Goal: Information Seeking & Learning: Learn about a topic

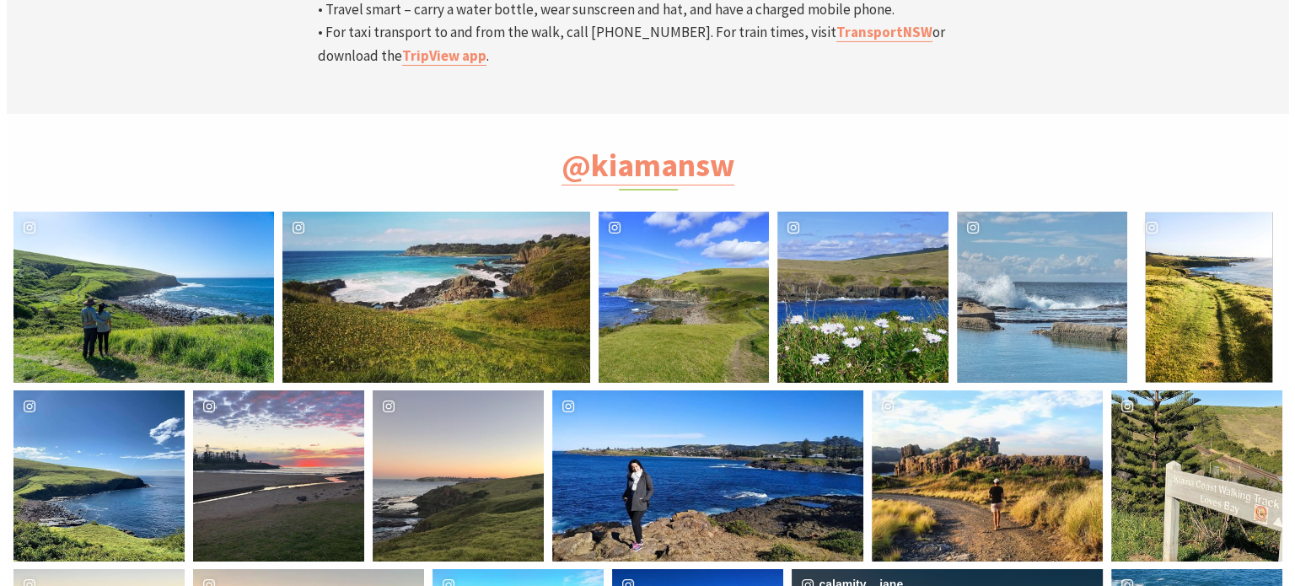
scroll to position [5818, 0]
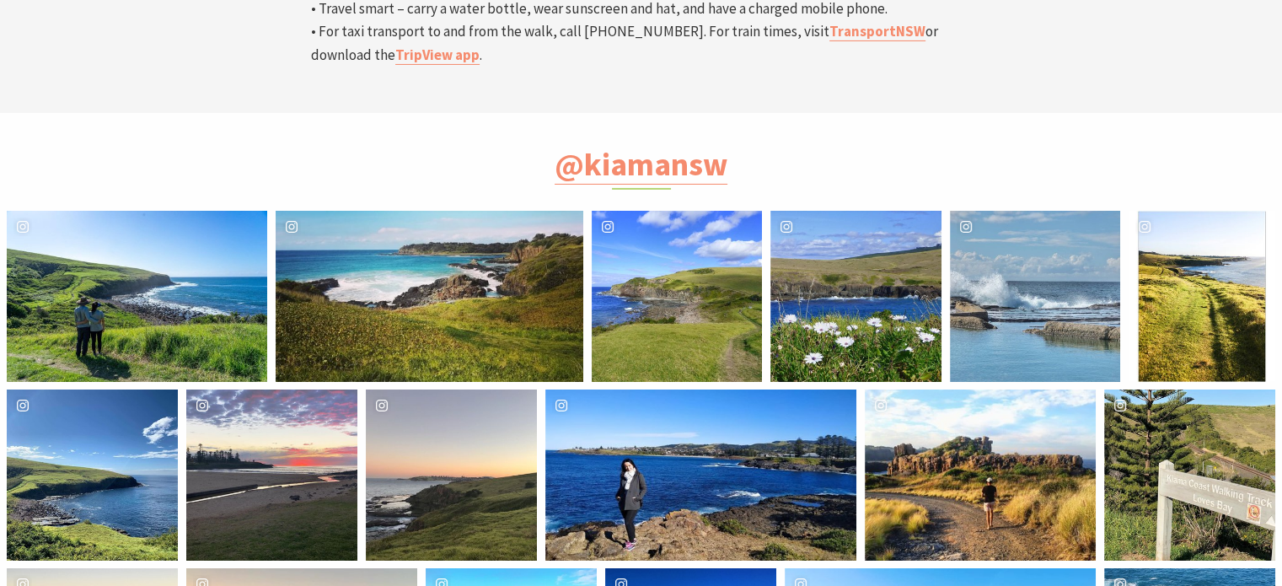
click at [109, 211] on div "image gallery, click to learn more about photo: Winter walking \a#kiamacoastalw…" at bounding box center [72, 296] width 130 height 170
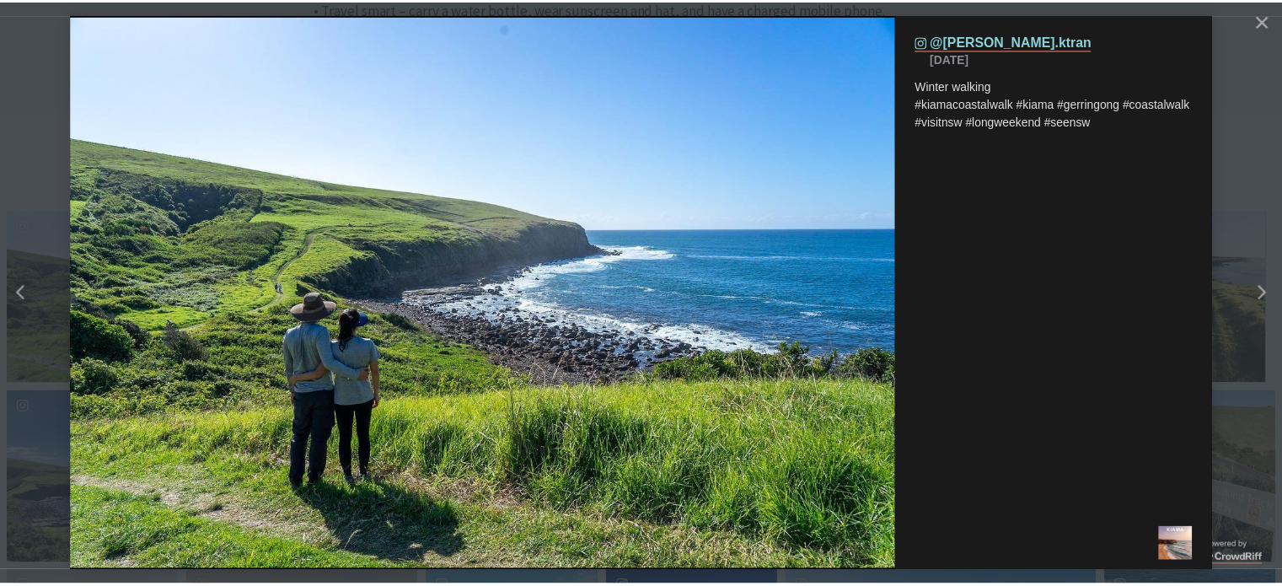
scroll to position [576, 1316]
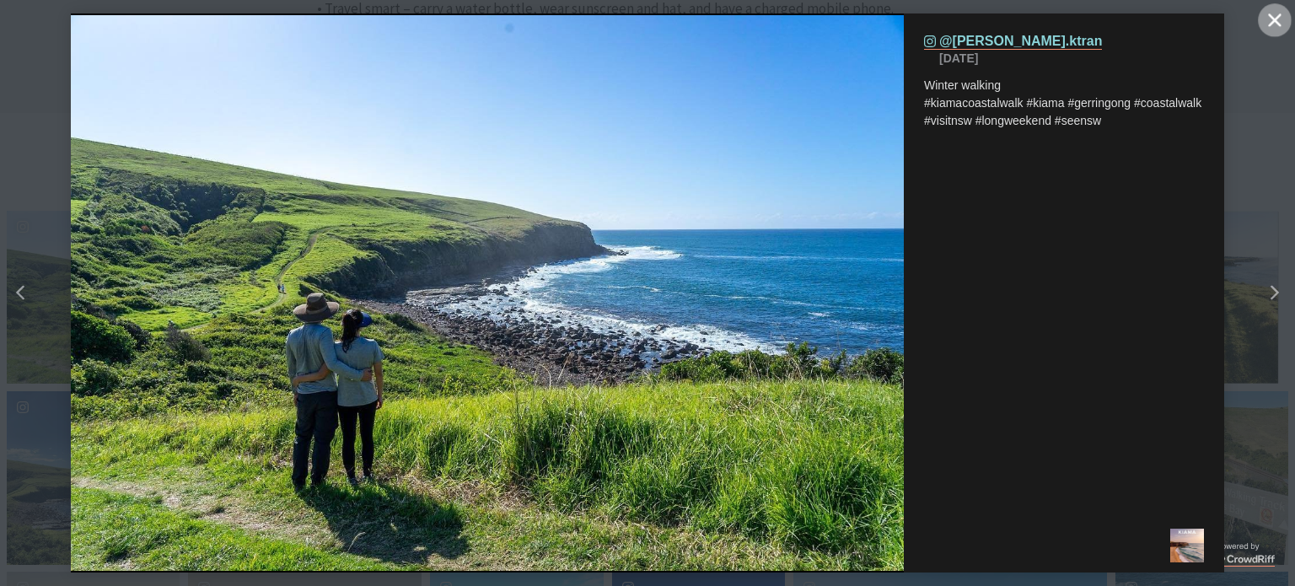
click at [1269, 23] on icon "Close" at bounding box center [1274, 19] width 13 height 13
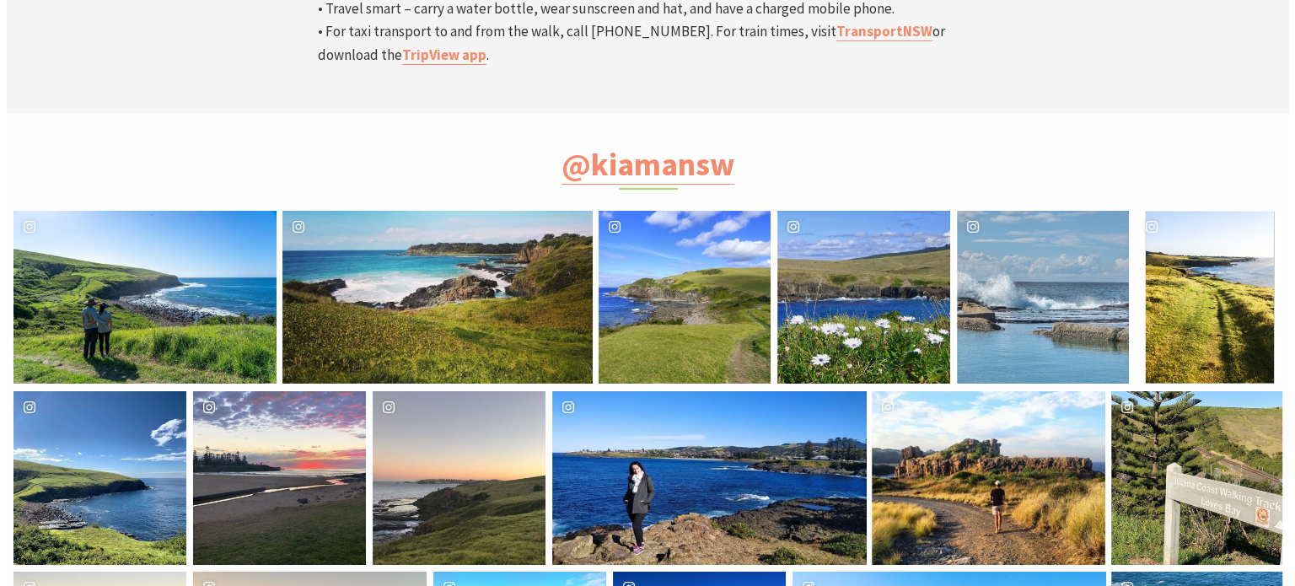
scroll to position [8, 8]
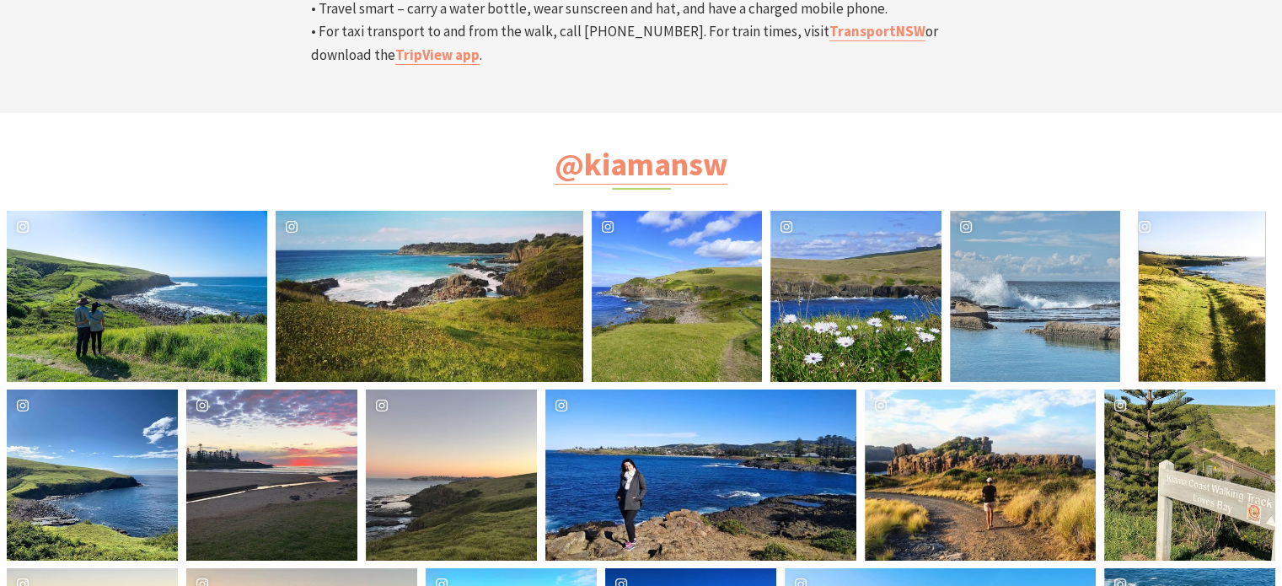
click at [994, 389] on div "maeva_cl Location [GEOGRAPHIC_DATA]" at bounding box center [980, 474] width 231 height 171
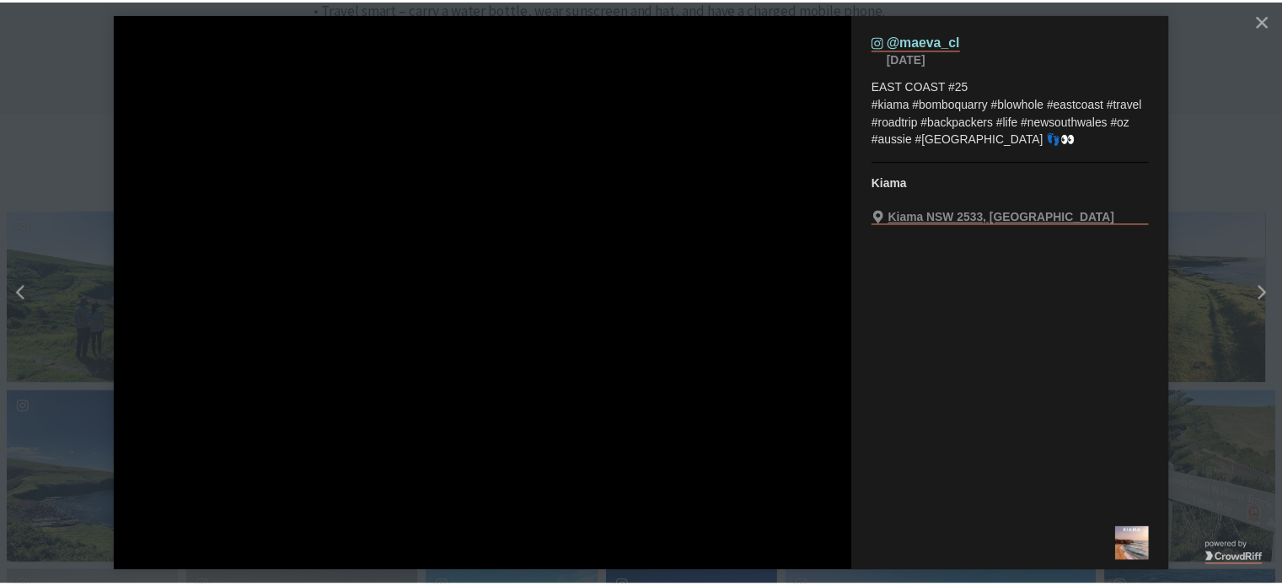
scroll to position [576, 1316]
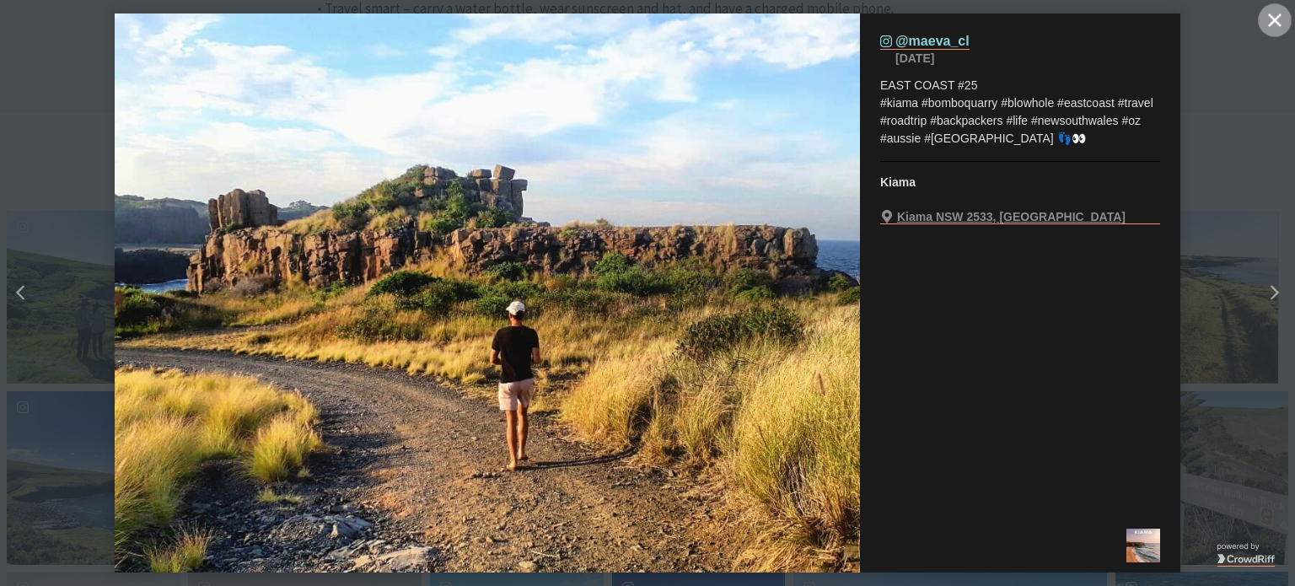
click at [1271, 33] on button "Close" at bounding box center [1275, 20] width 34 height 34
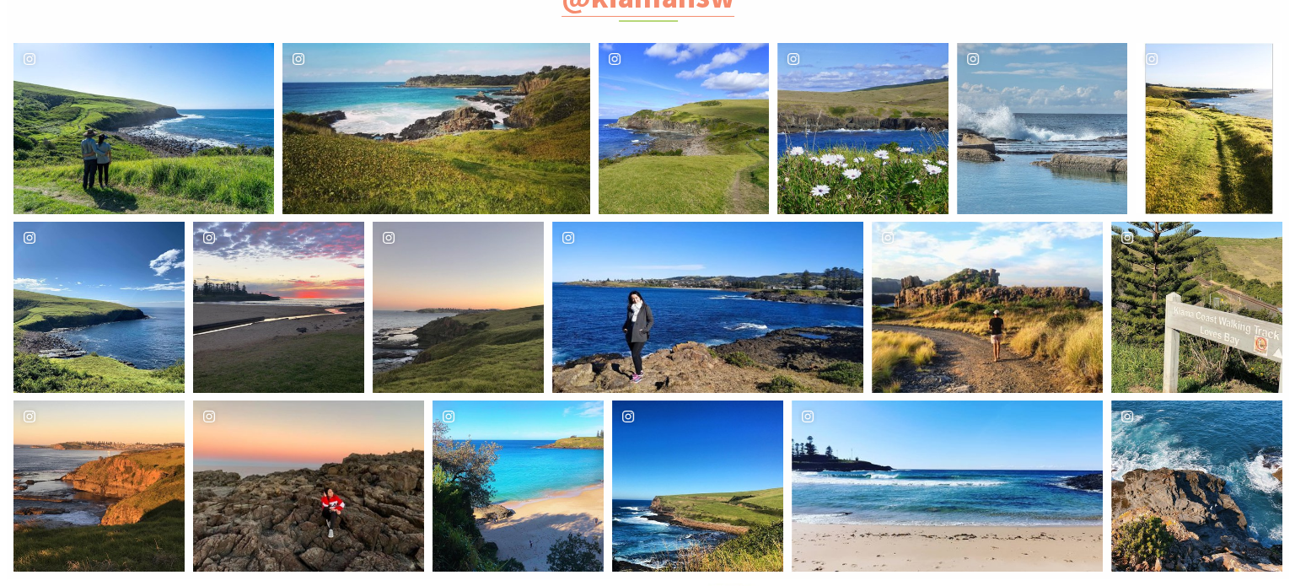
scroll to position [5987, 0]
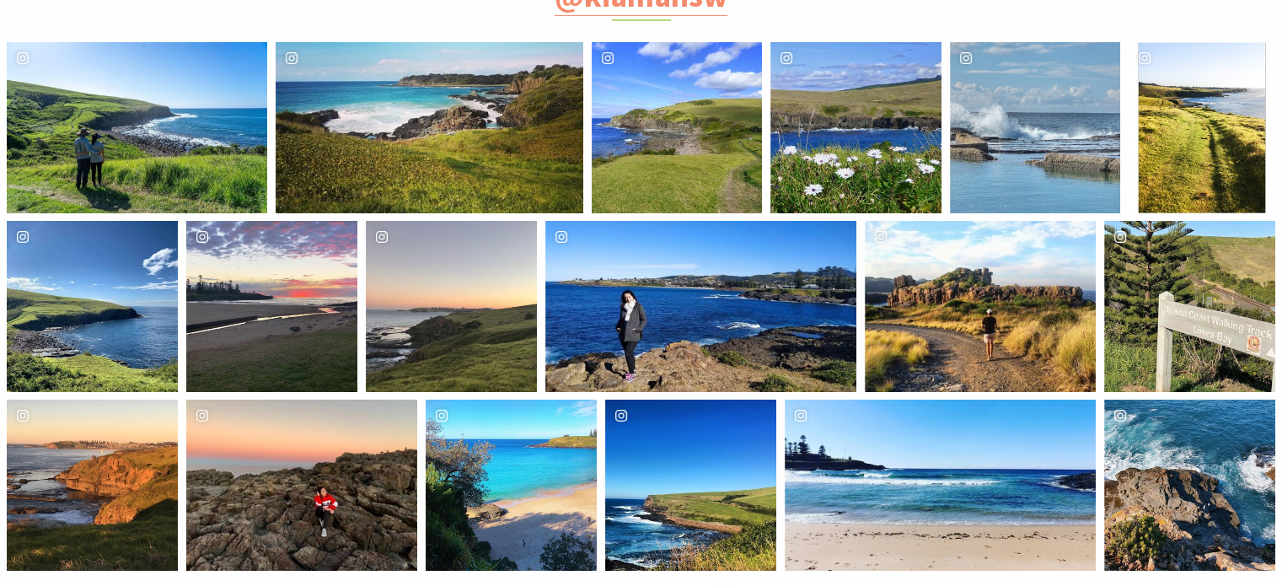
click at [555, 400] on div "Location [GEOGRAPHIC_DATA]" at bounding box center [568, 485] width 57 height 171
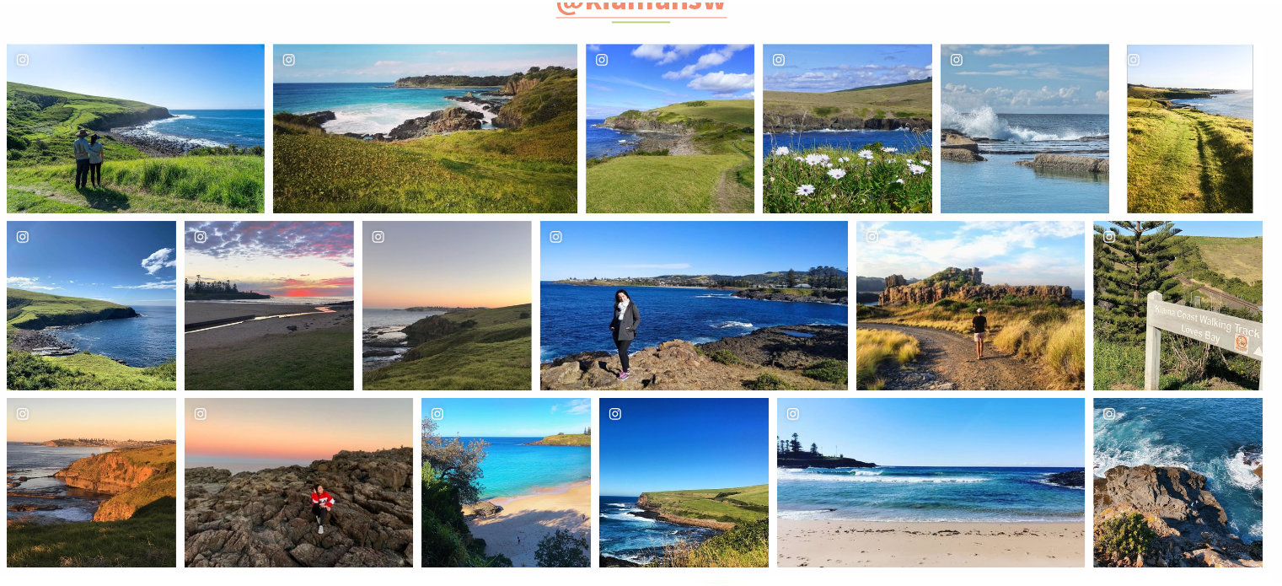
scroll to position [576, 1316]
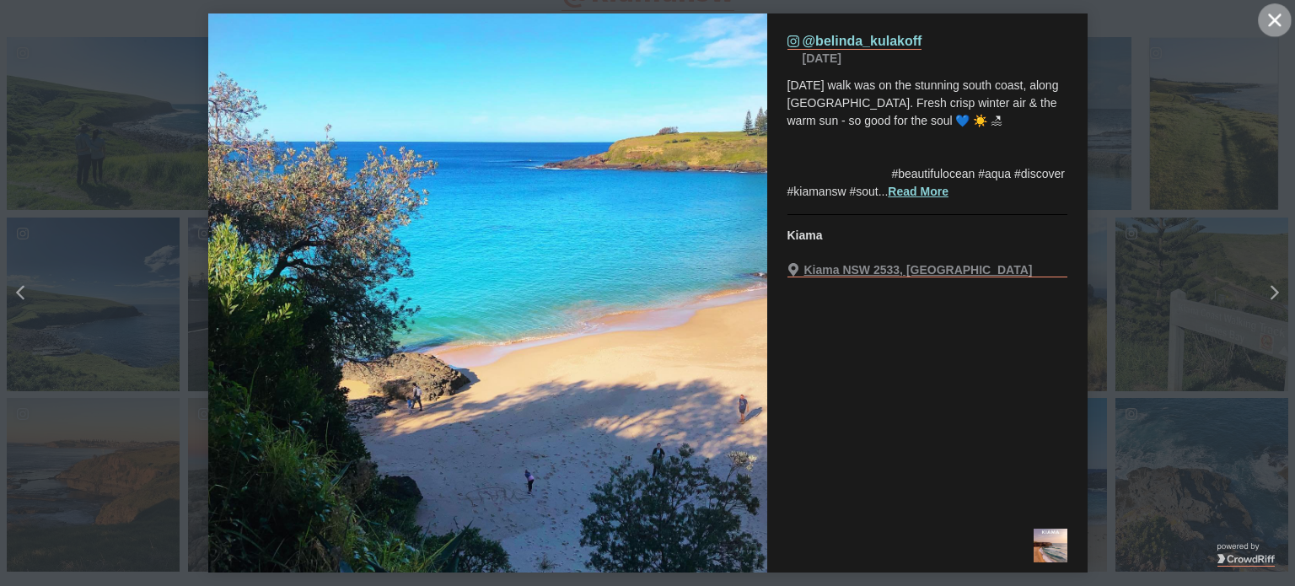
click at [1277, 24] on icon "Close" at bounding box center [1274, 19] width 13 height 13
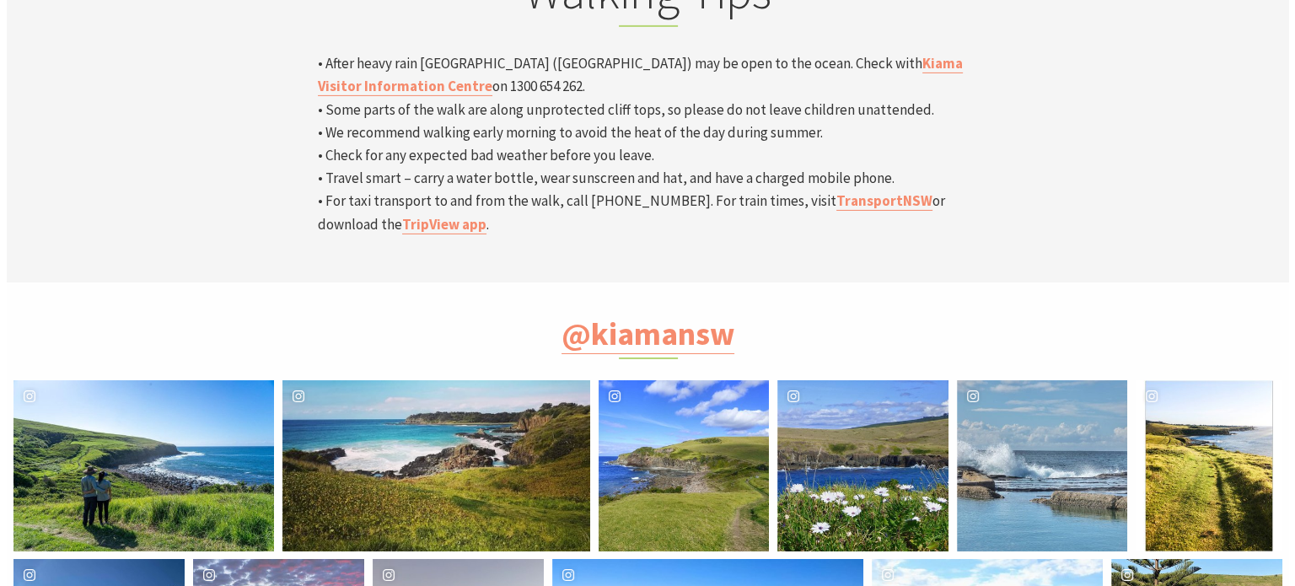
scroll to position [5651, 0]
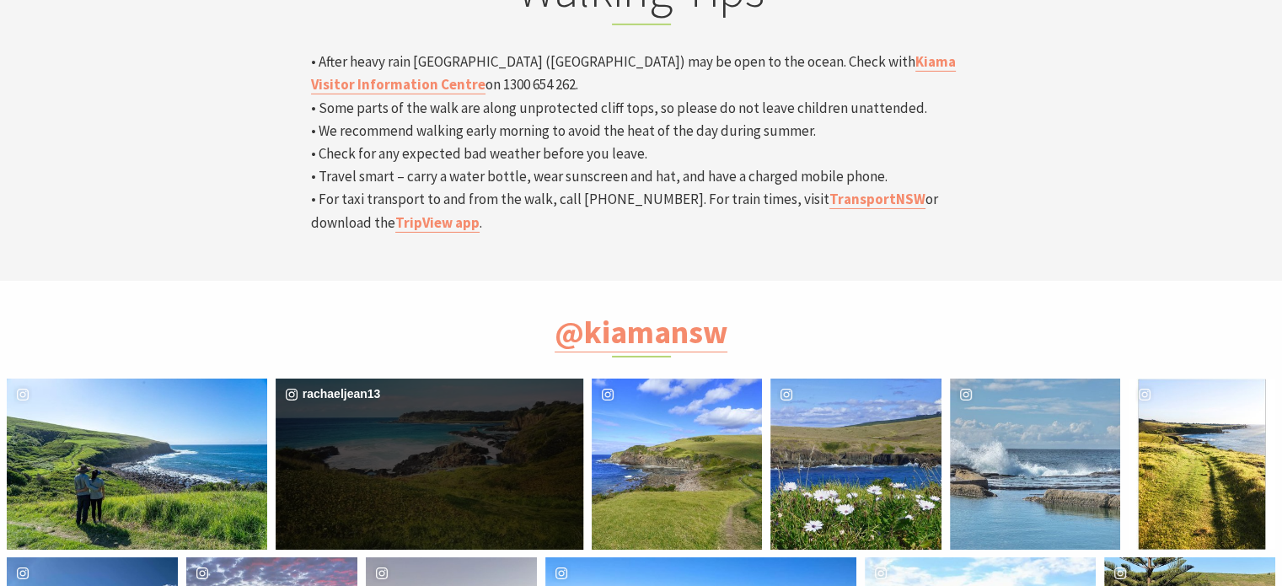
click at [405, 378] on div "image gallery, click to learn more about photo: South coast vibes.\a.\a.\a.\a#n…" at bounding box center [352, 463] width 153 height 170
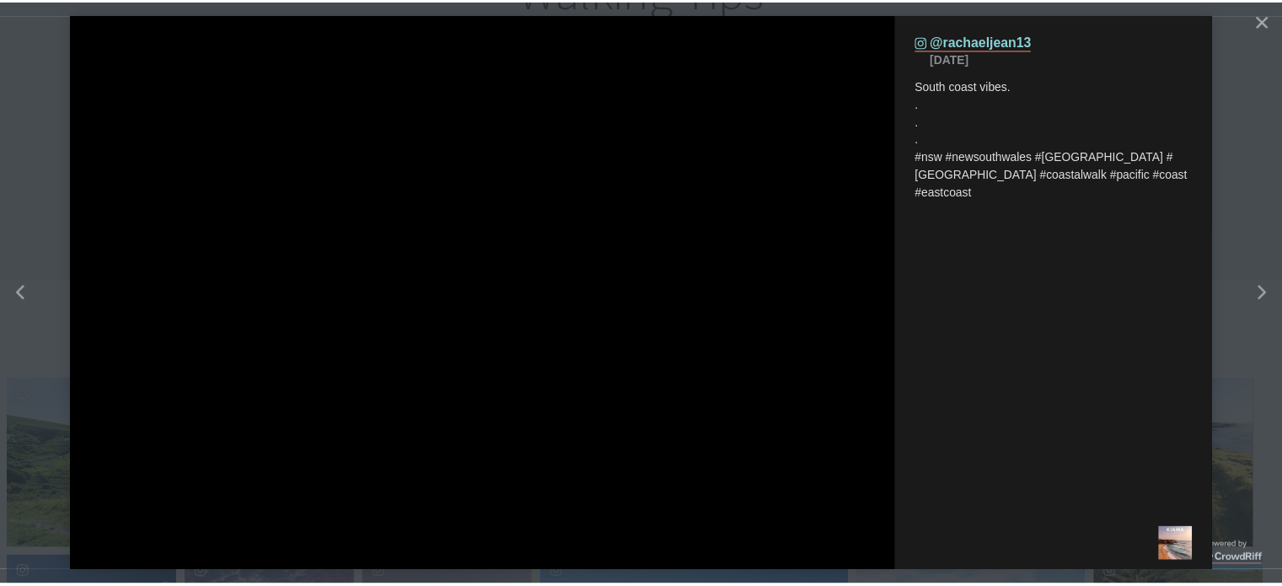
scroll to position [576, 1316]
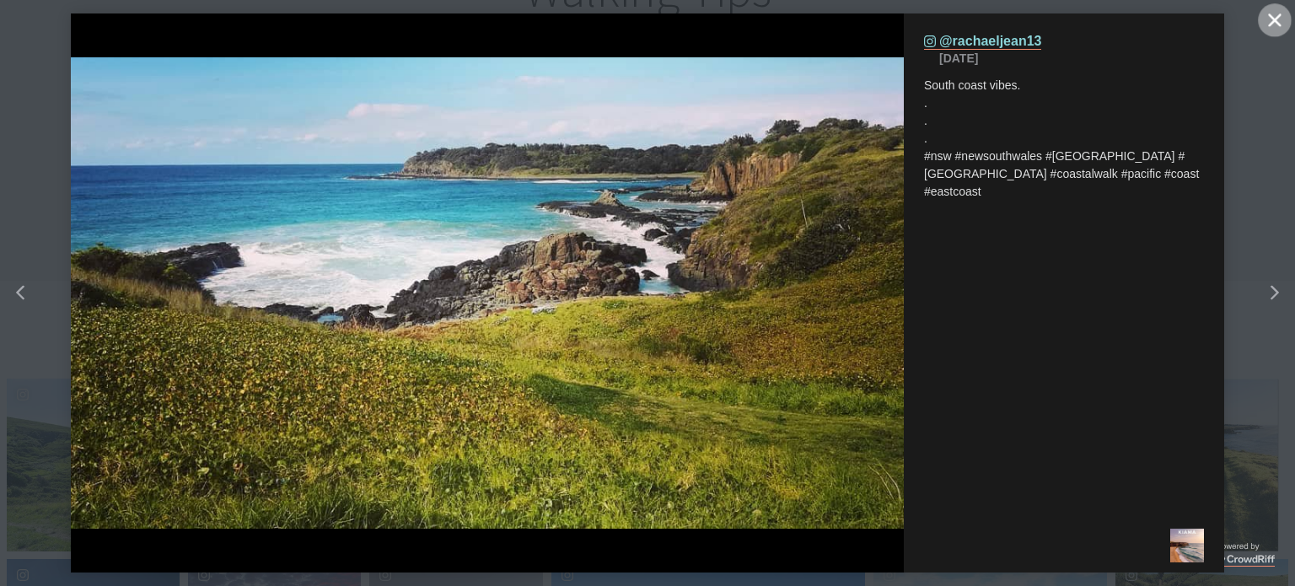
click at [1279, 16] on icon "Close" at bounding box center [1274, 19] width 13 height 13
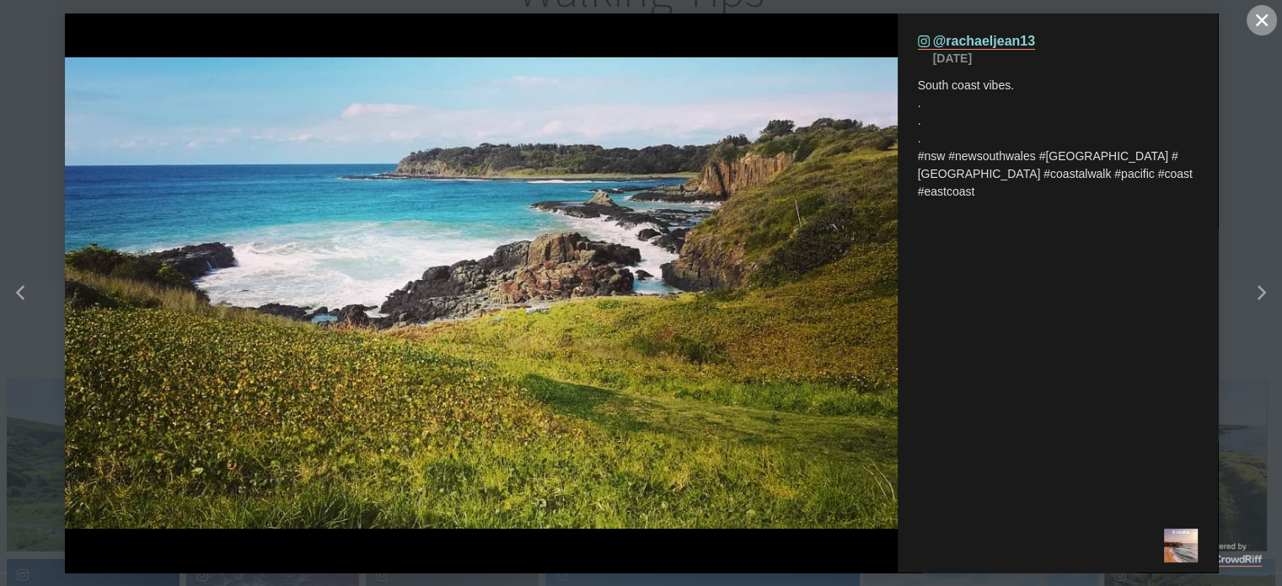
scroll to position [571, 1303]
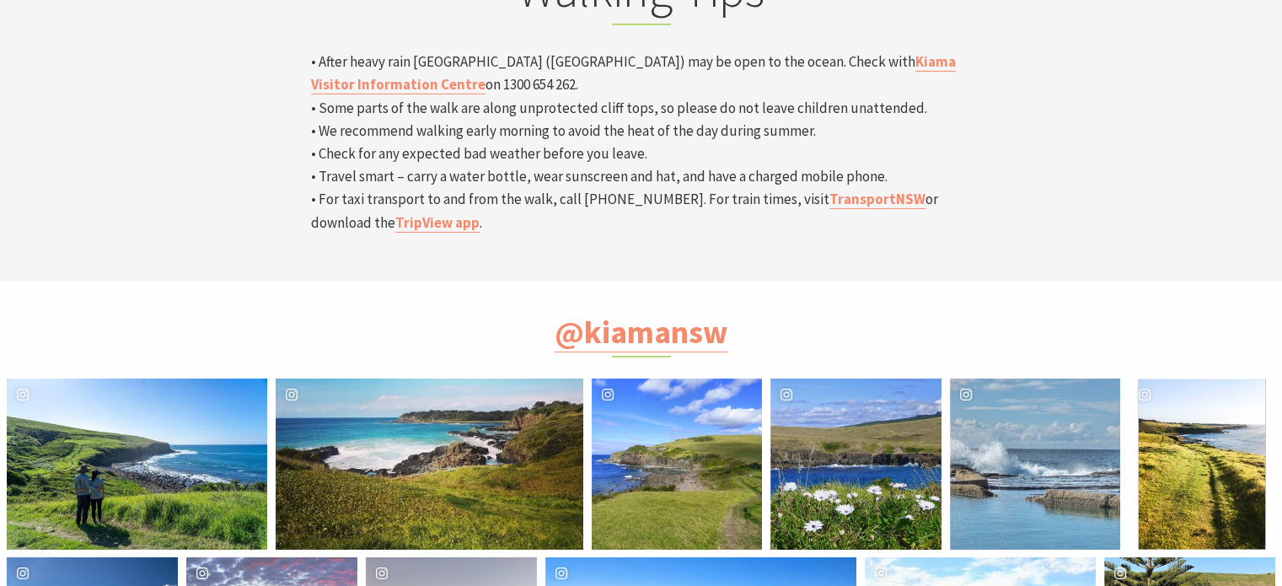
click at [701, 378] on div "kelstarrr81 Location [GEOGRAPHIC_DATA]" at bounding box center [677, 463] width 170 height 170
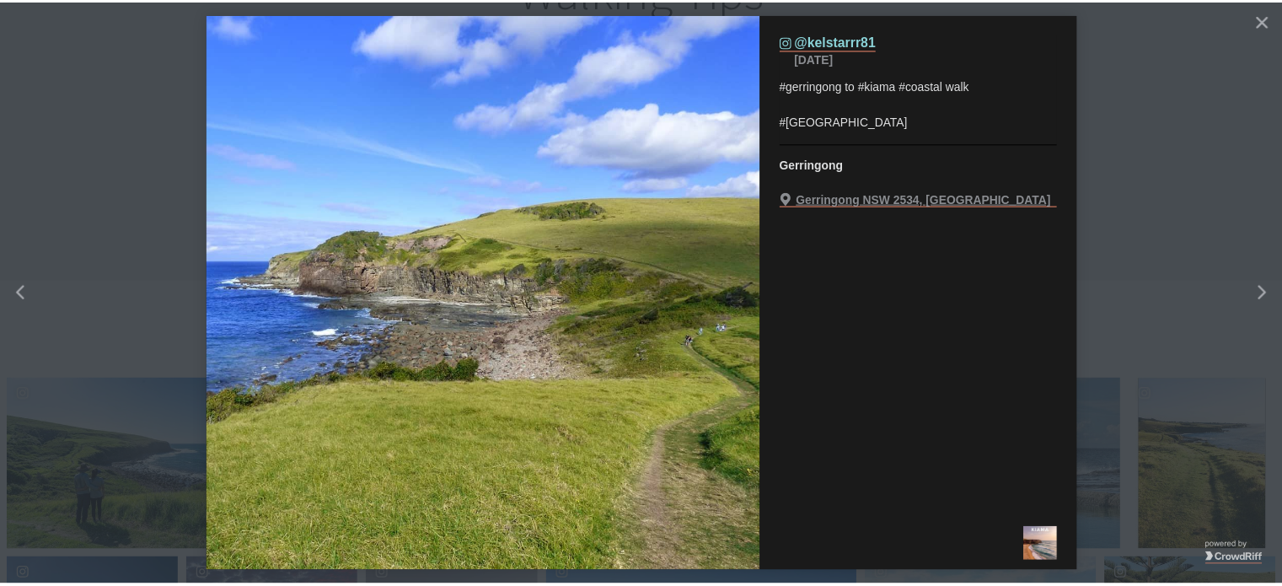
scroll to position [576, 1316]
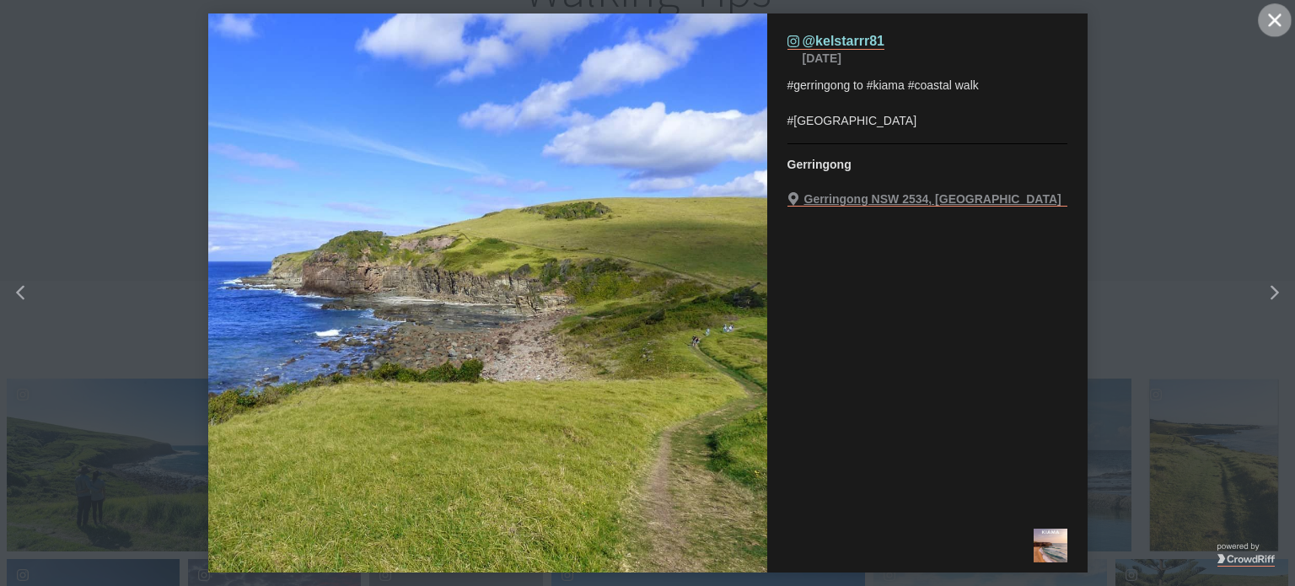
click at [1269, 26] on button "Close" at bounding box center [1275, 20] width 34 height 34
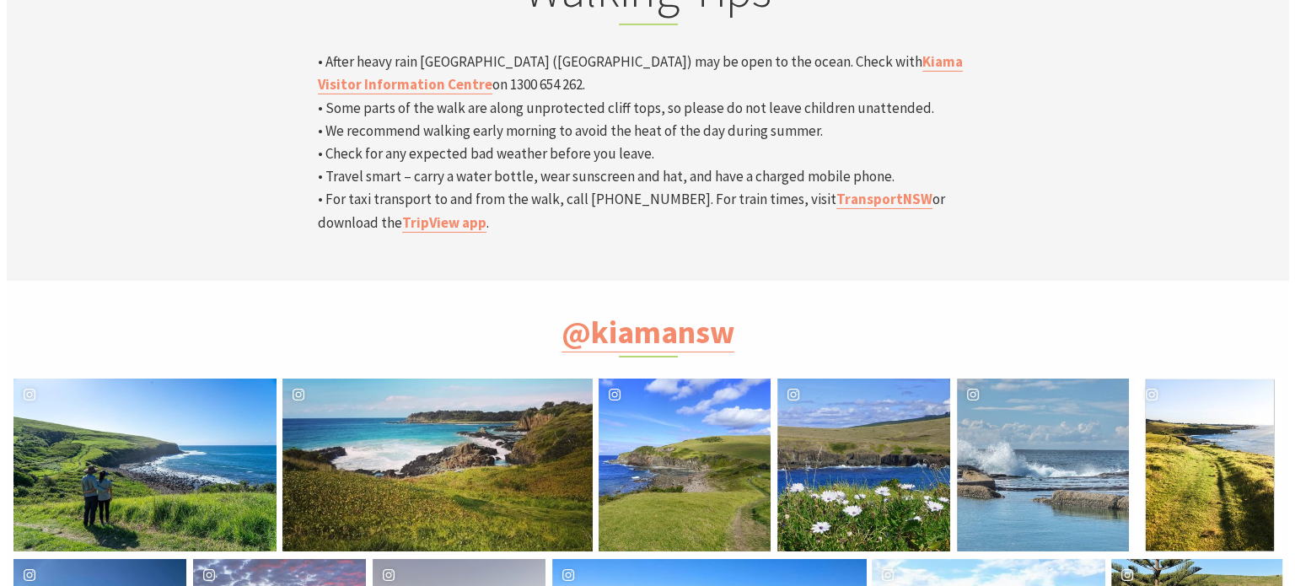
scroll to position [8, 8]
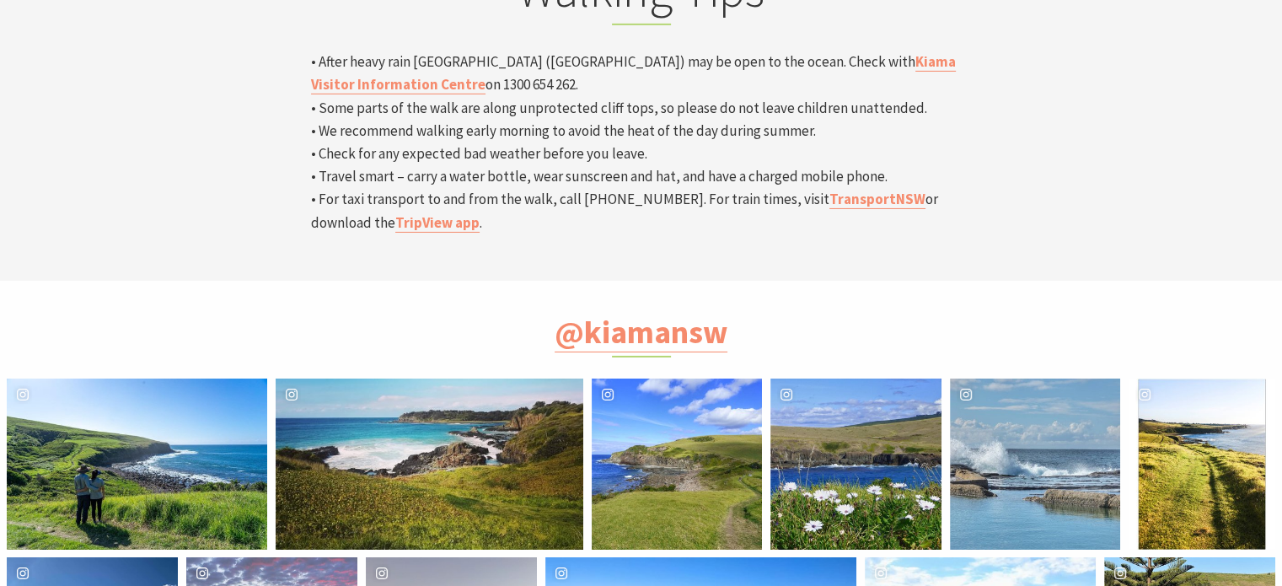
click at [1237, 378] on div "Location [GEOGRAPHIC_DATA]" at bounding box center [1250, 463] width 49 height 170
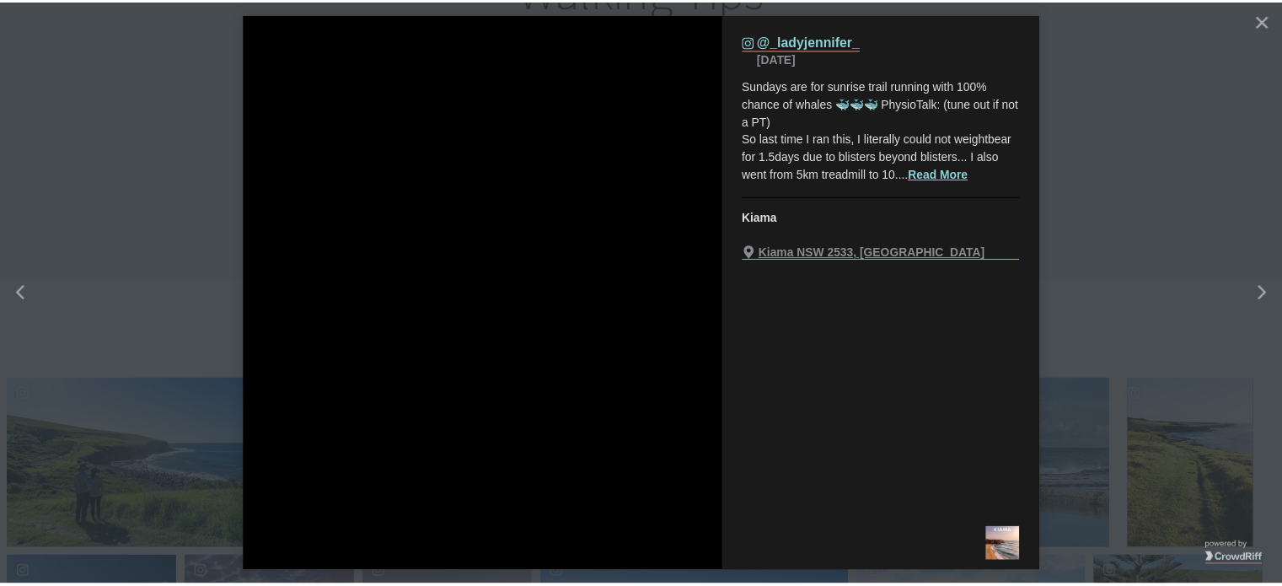
scroll to position [576, 1316]
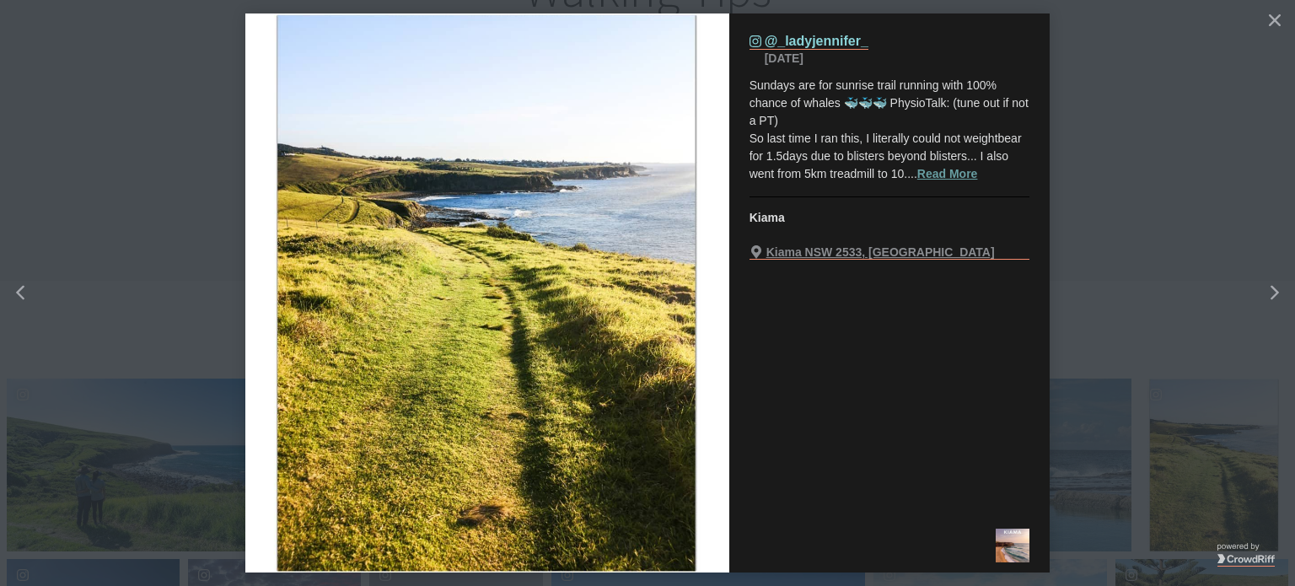
click at [954, 177] on button "Read More" at bounding box center [947, 174] width 61 height 18
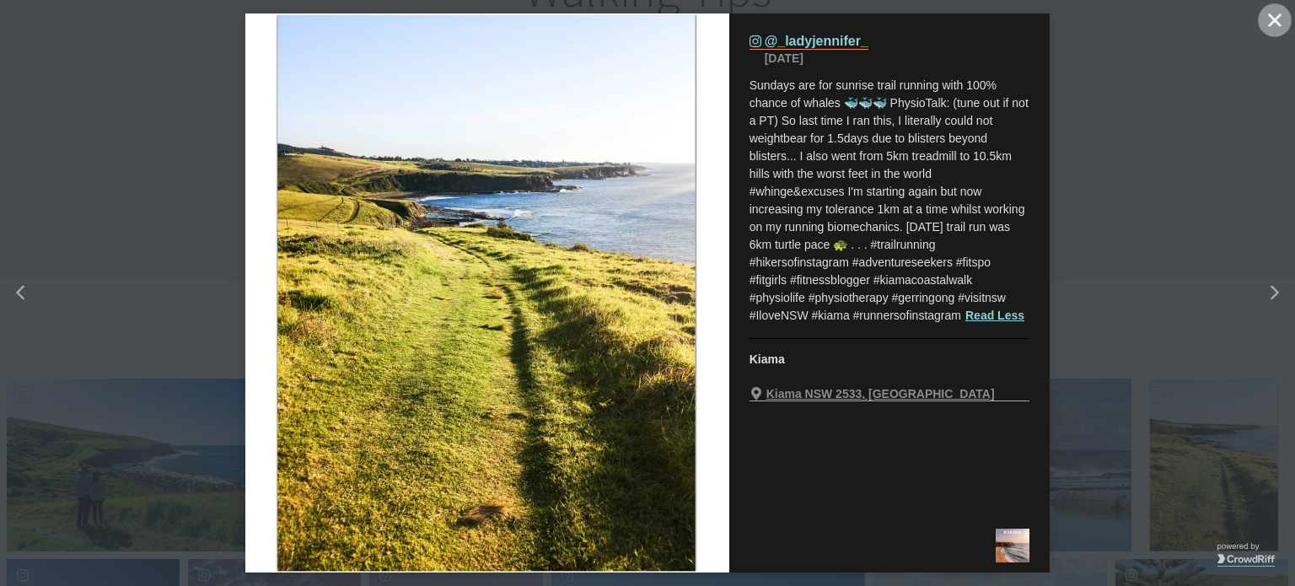
click at [1266, 24] on button "Close" at bounding box center [1275, 20] width 34 height 34
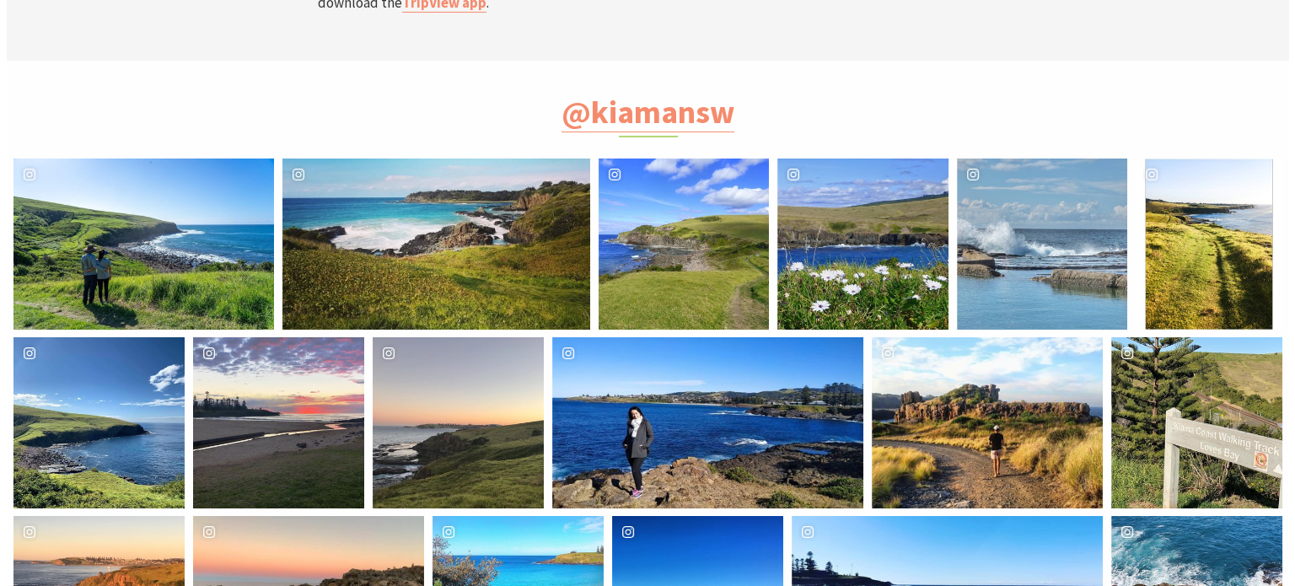
scroll to position [5868, 0]
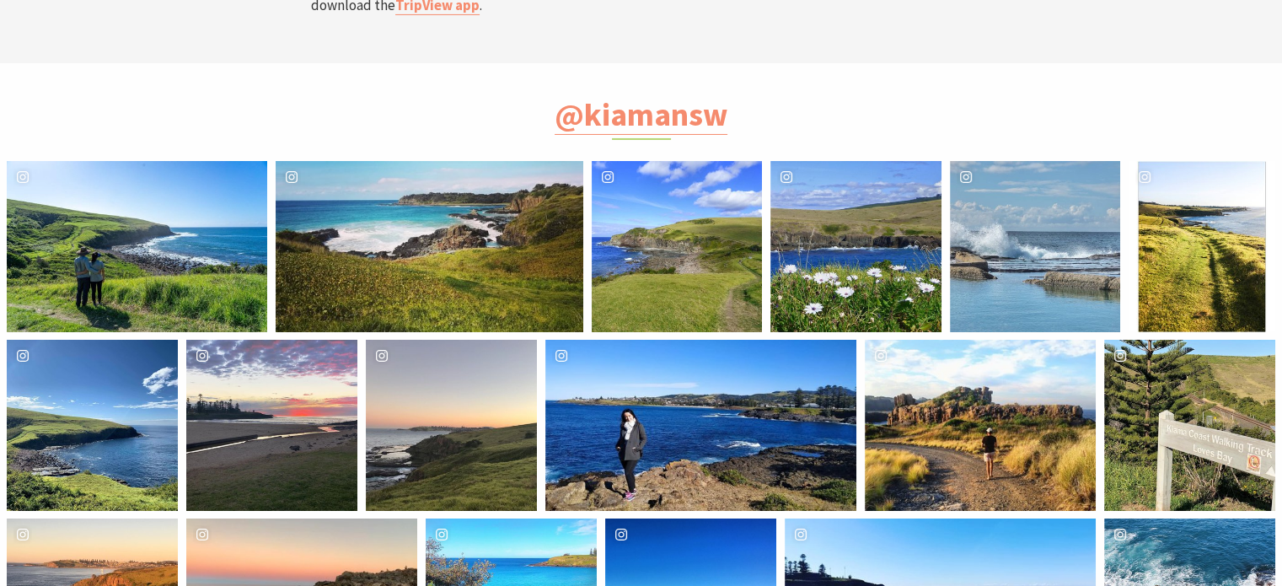
click at [444, 340] on div "sj_whitworth Location [GEOGRAPHIC_DATA] to [GEOGRAPHIC_DATA] walk" at bounding box center [451, 425] width 171 height 171
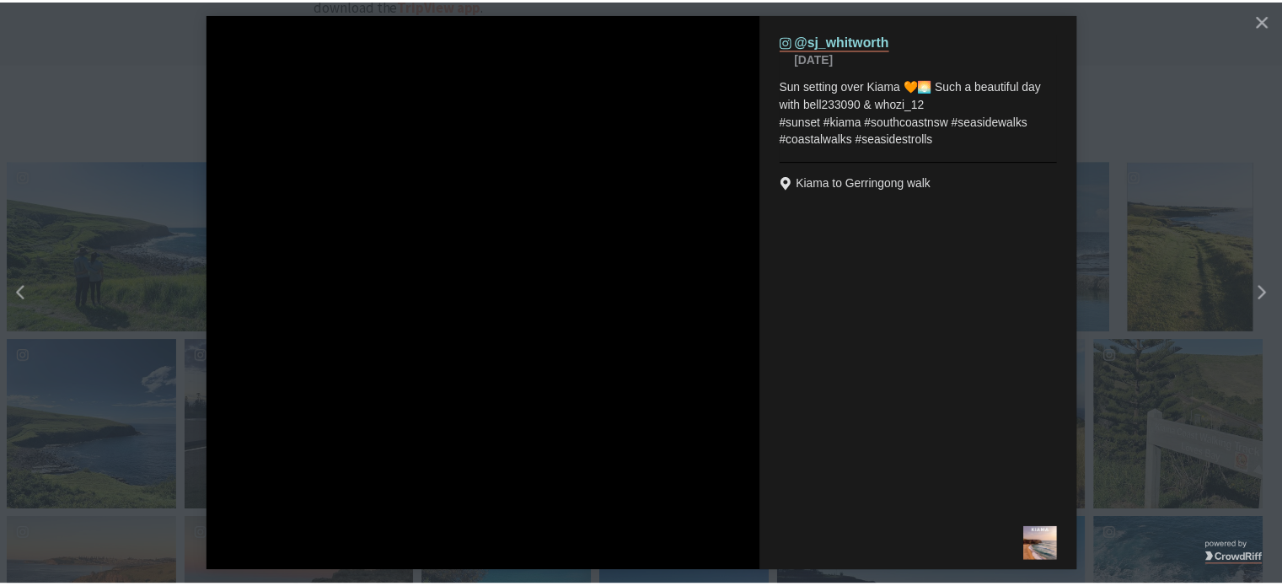
scroll to position [576, 1316]
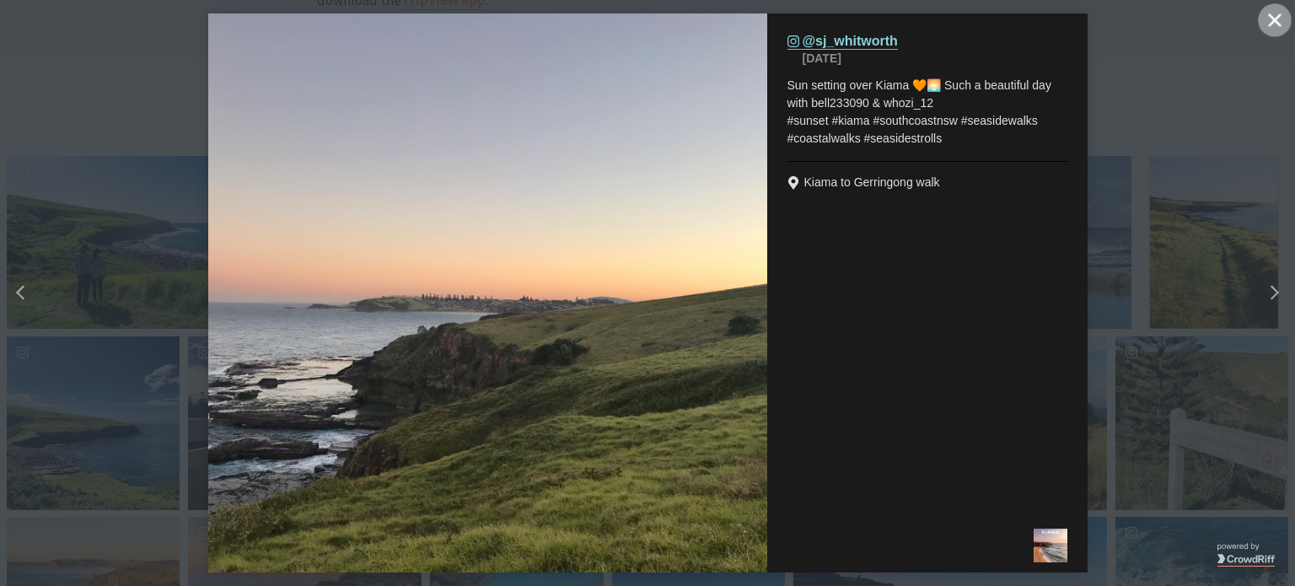
click at [1281, 19] on button "Close" at bounding box center [1275, 20] width 34 height 34
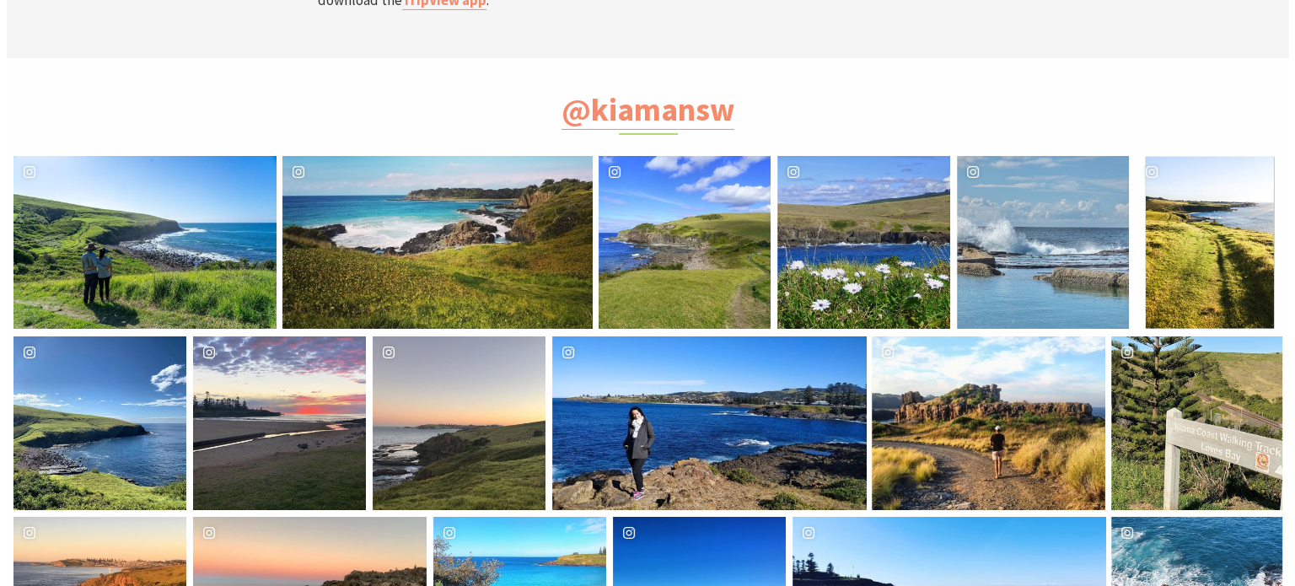
scroll to position [8, 8]
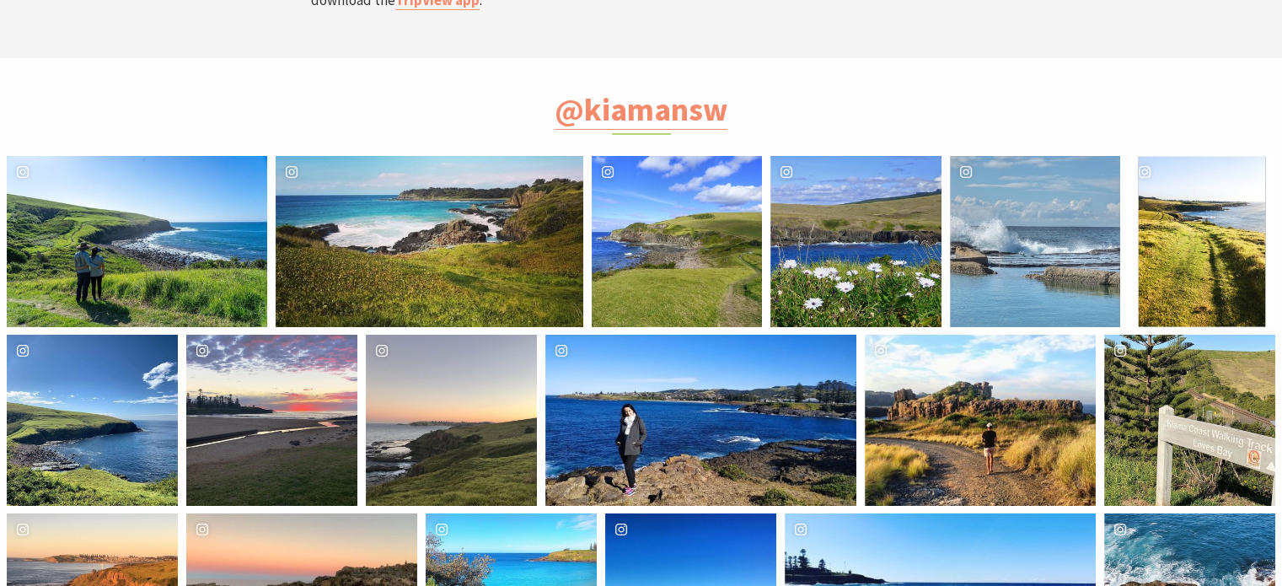
click at [249, 335] on div "image gallery, click to learn more about photo: Love early morning walks in thi…" at bounding box center [229, 420] width 86 height 171
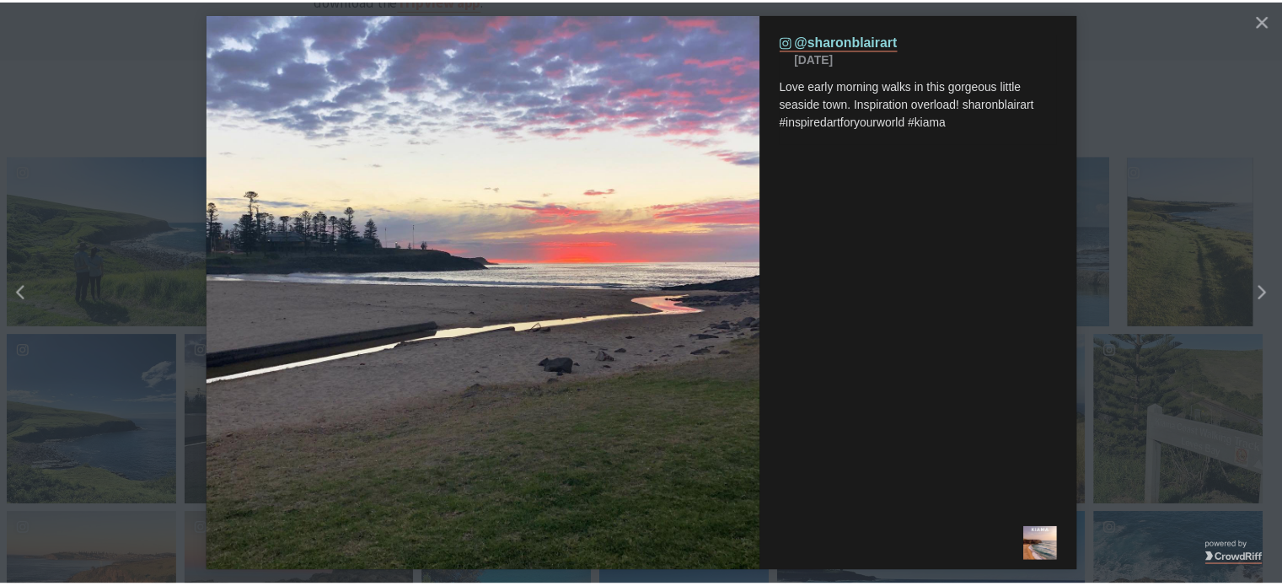
scroll to position [576, 1316]
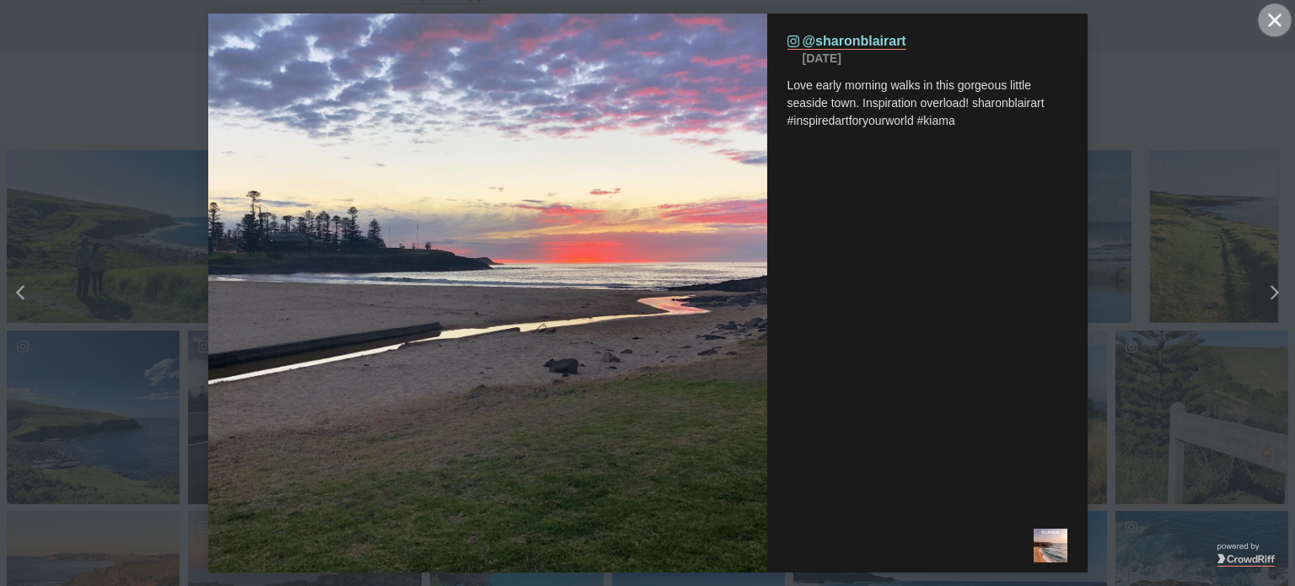
click at [1281, 24] on button "Close" at bounding box center [1275, 20] width 34 height 34
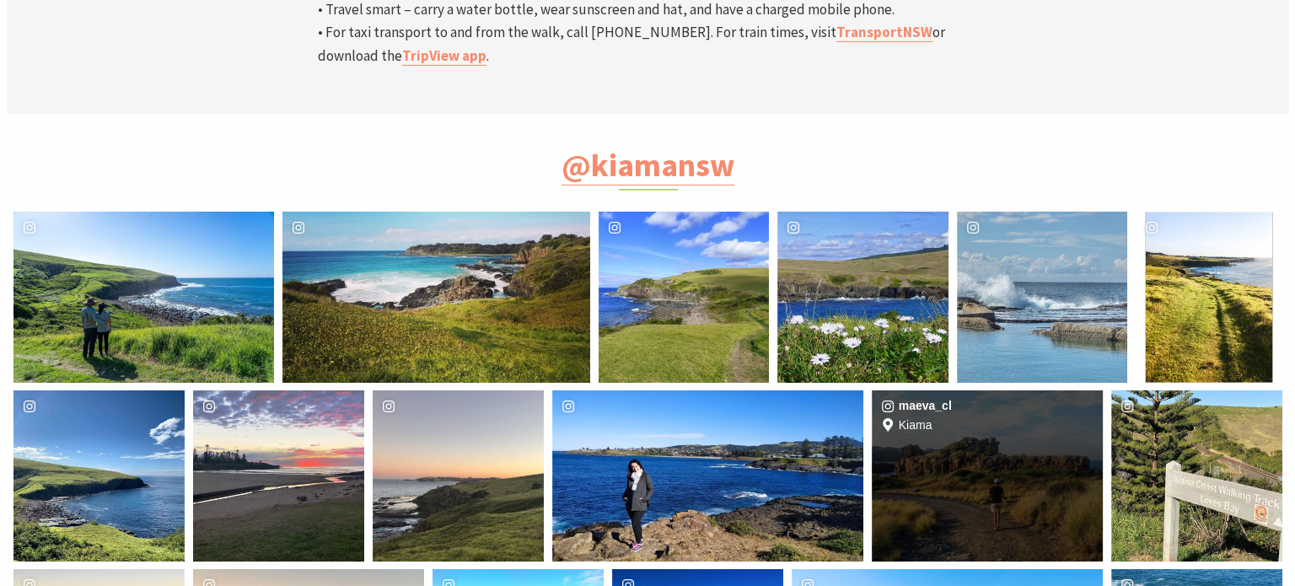
scroll to position [5817, 0]
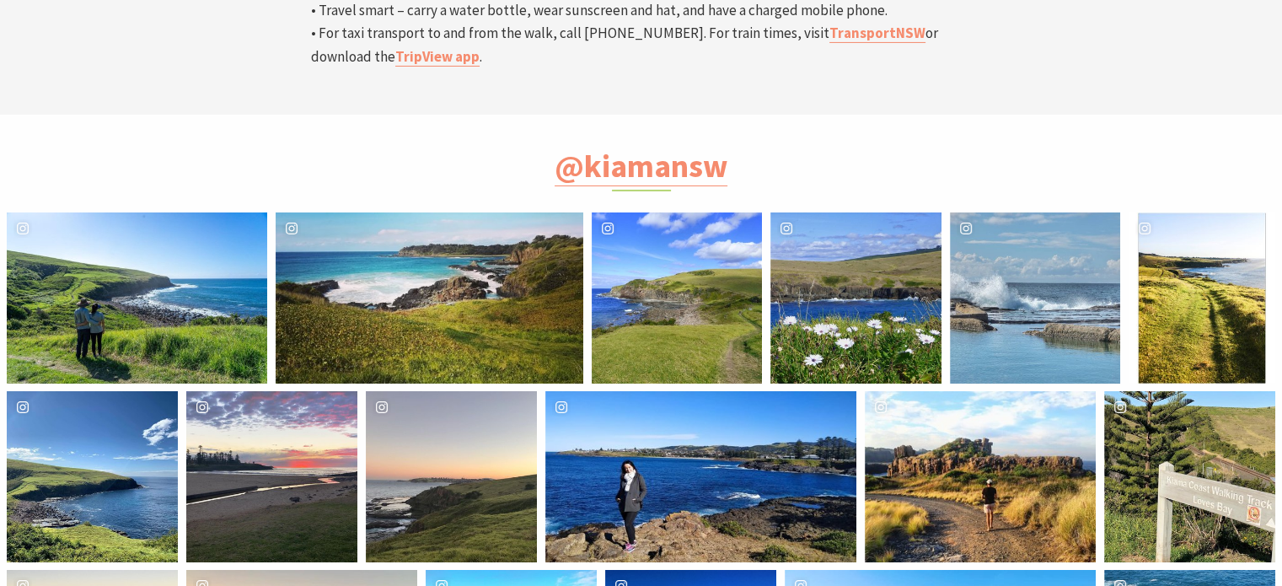
click at [813, 212] on div "image gallery, click to learn more about photo: #gerringong to #kiama #coastal …" at bounding box center [798, 297] width 56 height 170
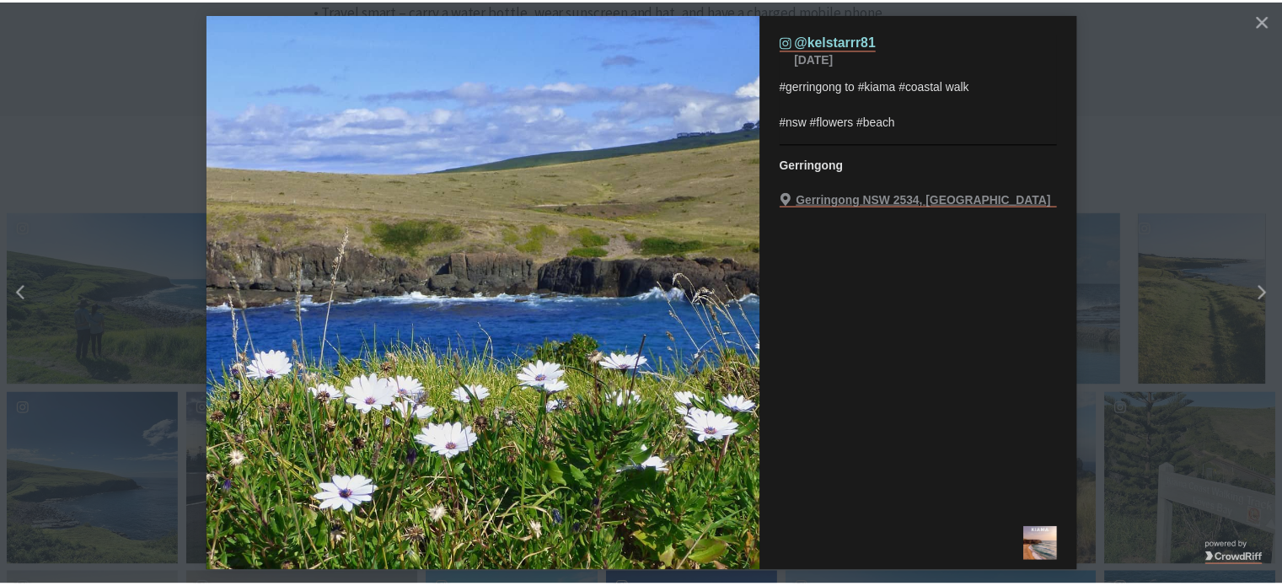
scroll to position [576, 1316]
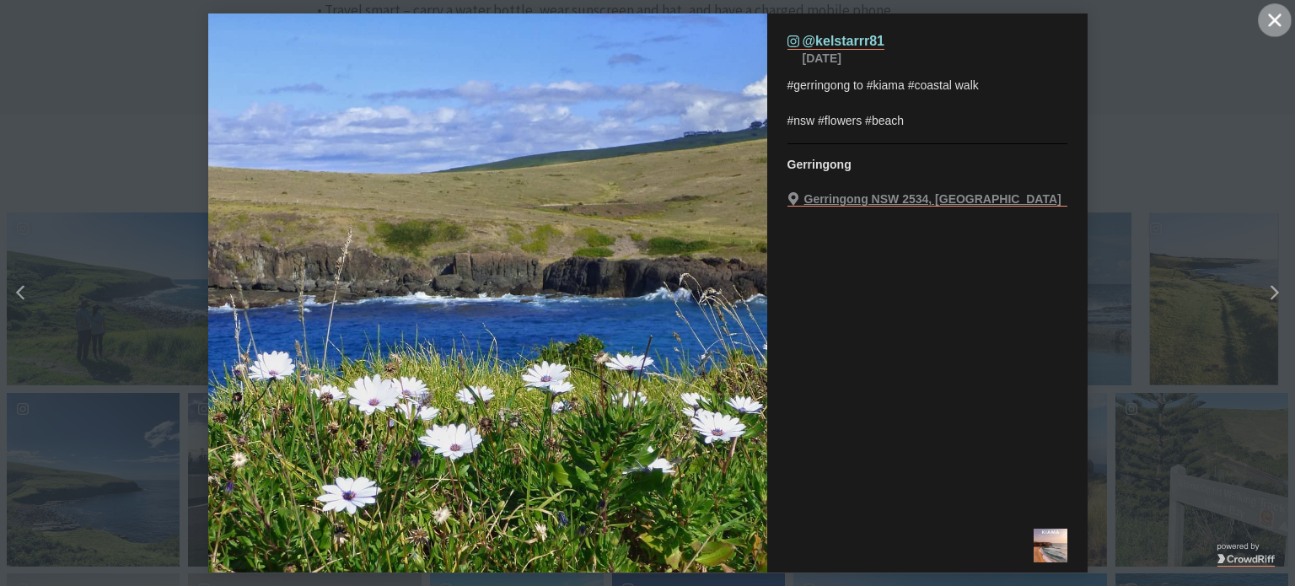
click at [1271, 20] on icon "Close" at bounding box center [1274, 19] width 13 height 13
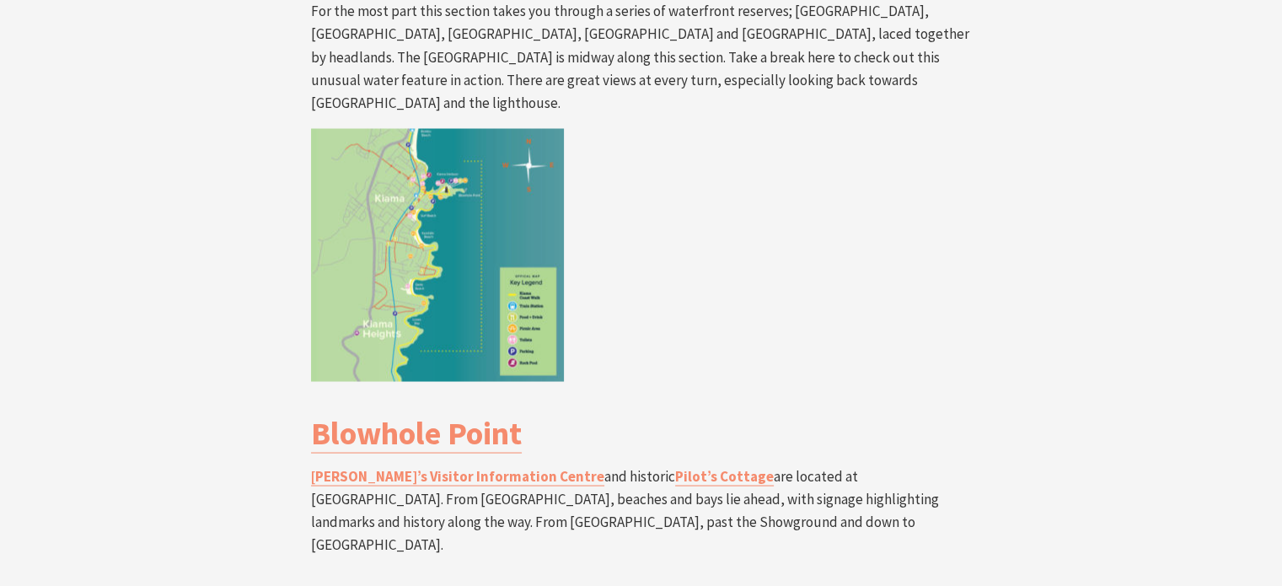
scroll to position [3033, 0]
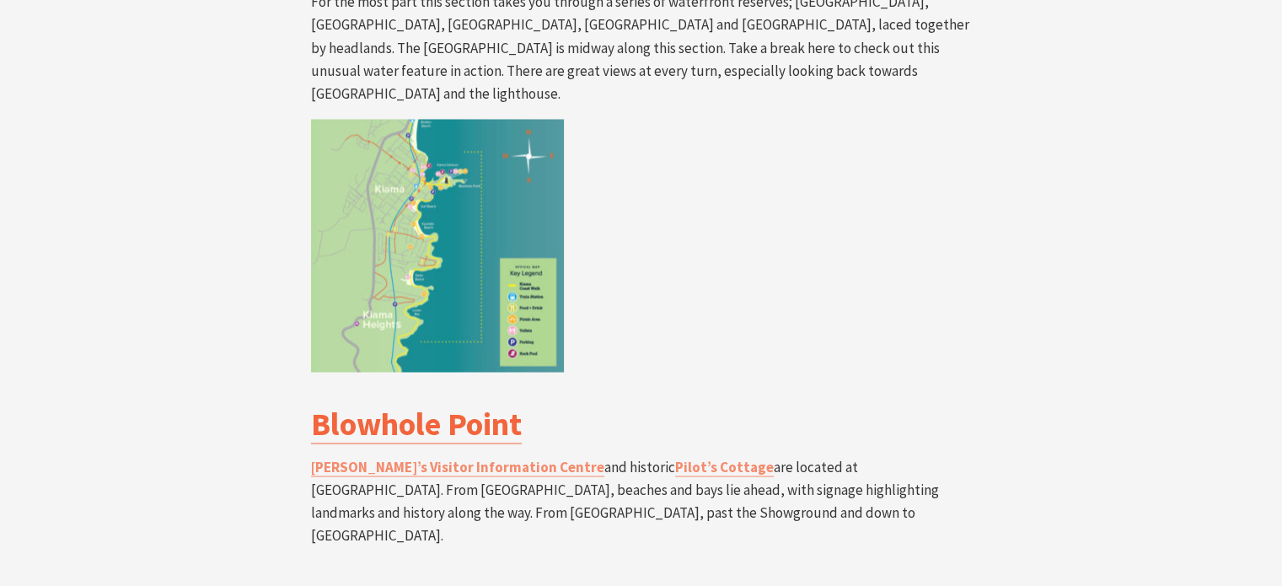
click at [423, 403] on link "Blowhole Point" at bounding box center [416, 423] width 211 height 40
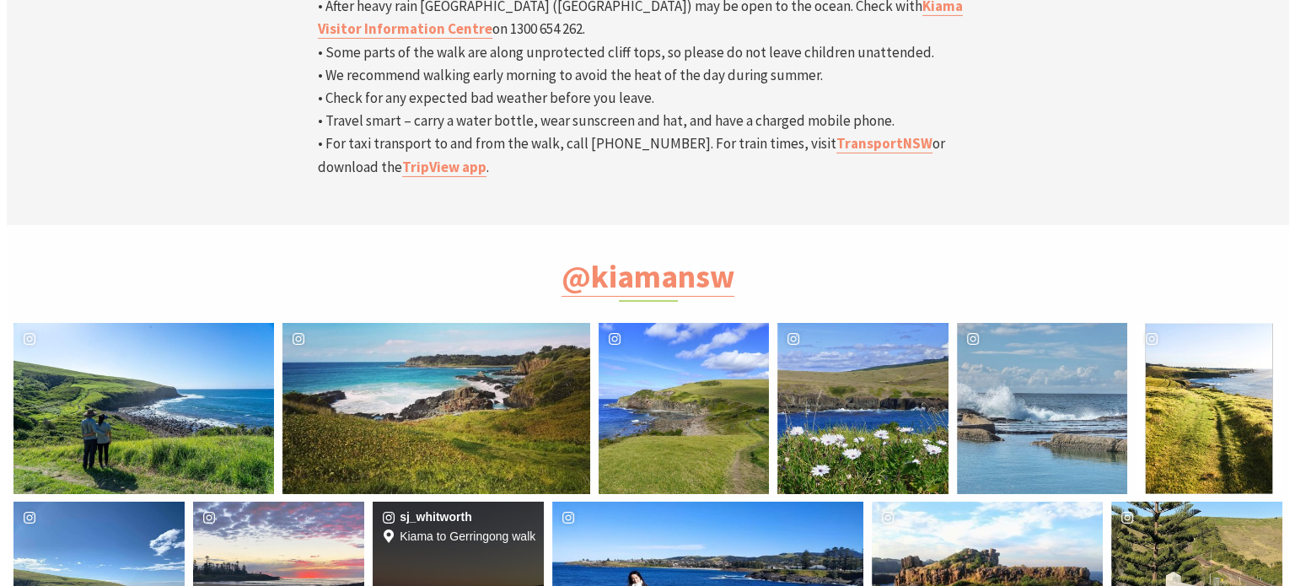
scroll to position [5705, 0]
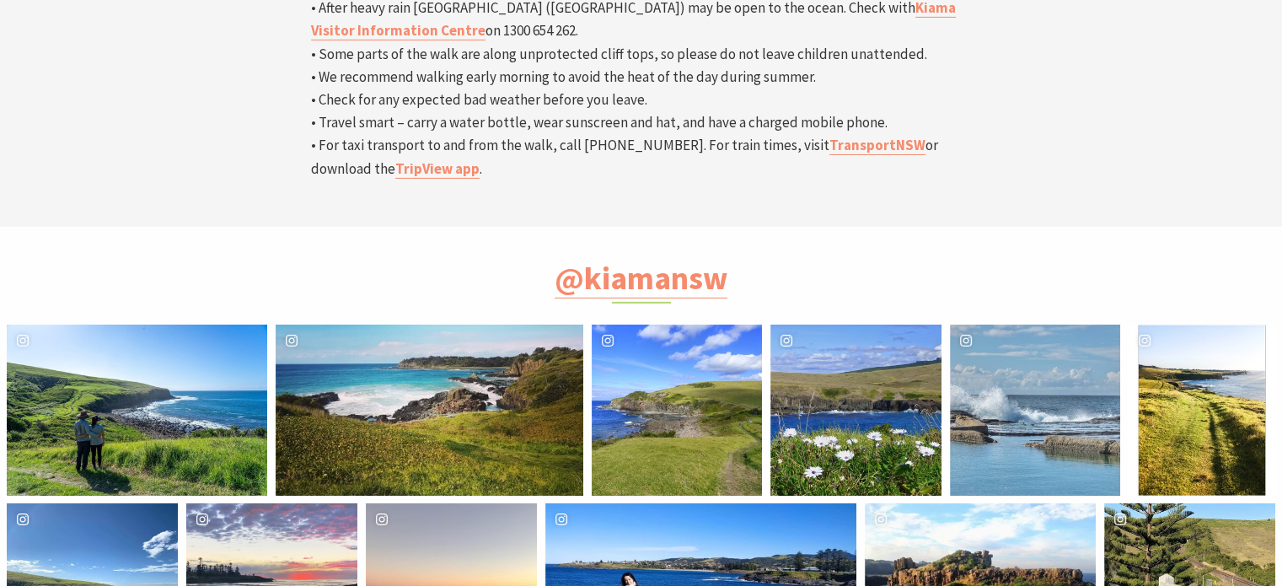
click at [94, 503] on div "jasondorling" at bounding box center [92, 588] width 171 height 171
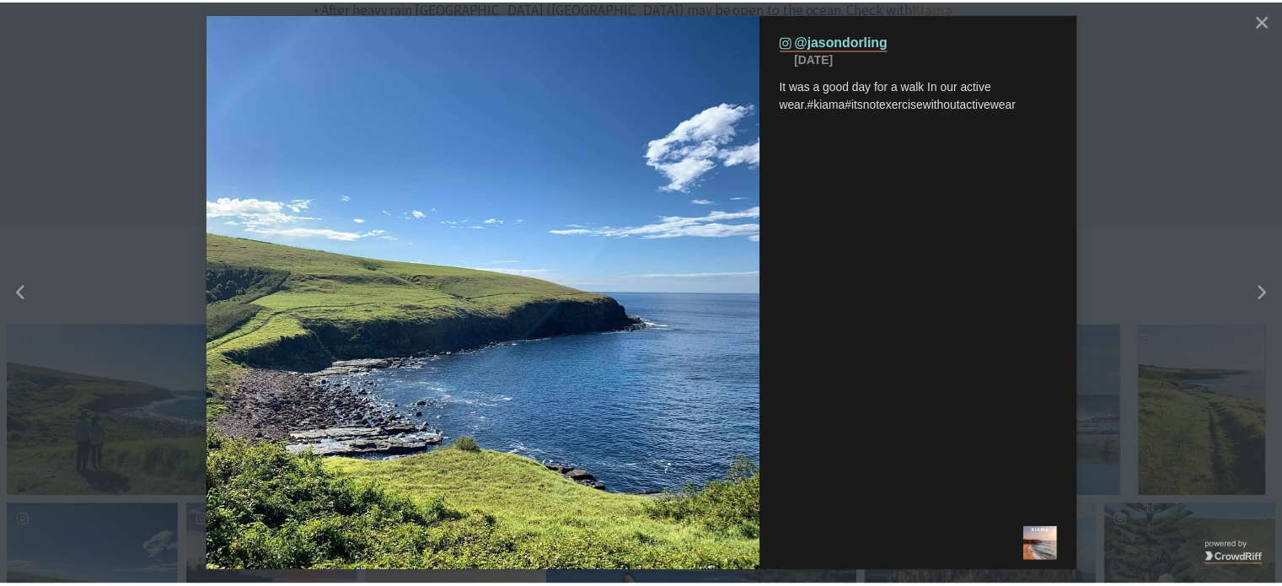
scroll to position [576, 1316]
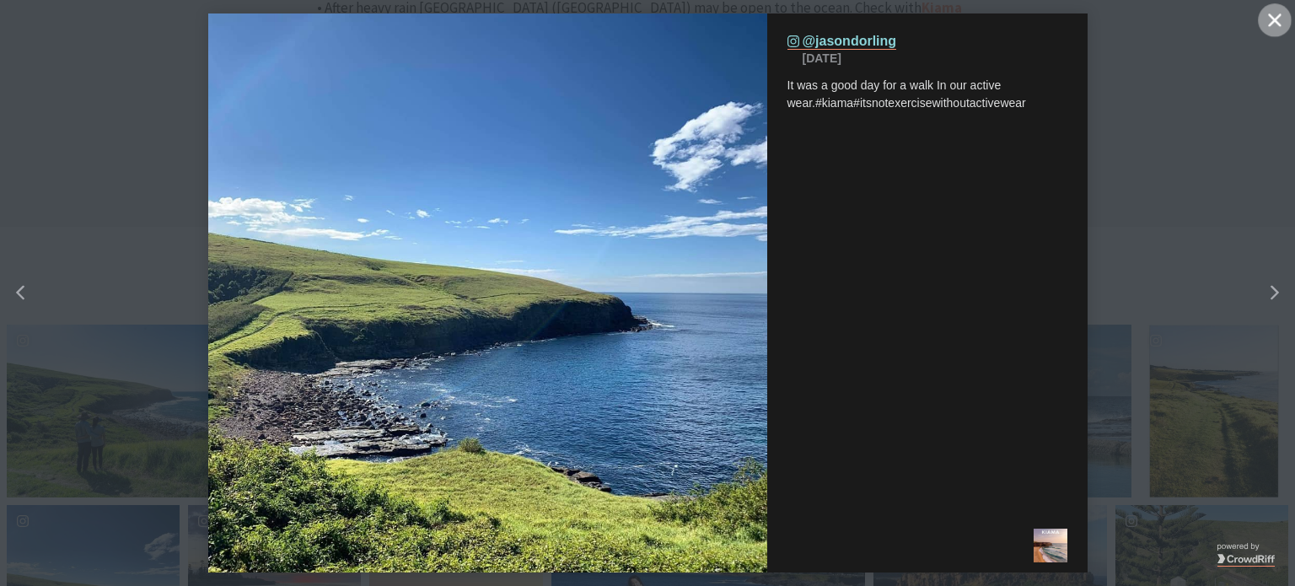
click at [1280, 13] on button "Close" at bounding box center [1275, 20] width 34 height 34
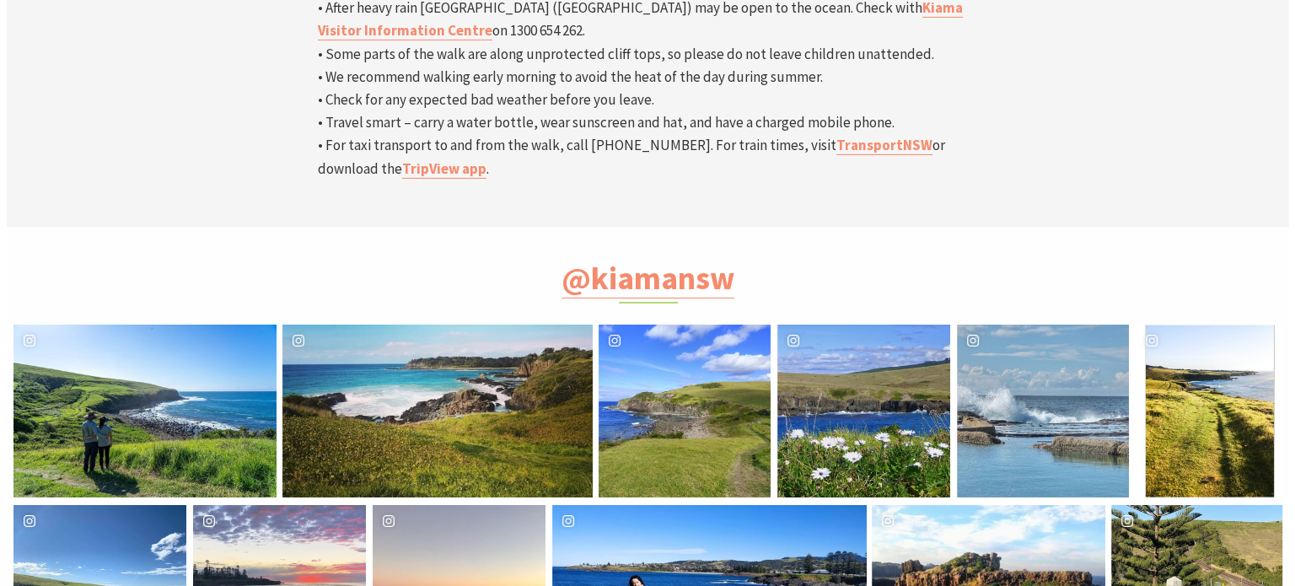
scroll to position [8, 8]
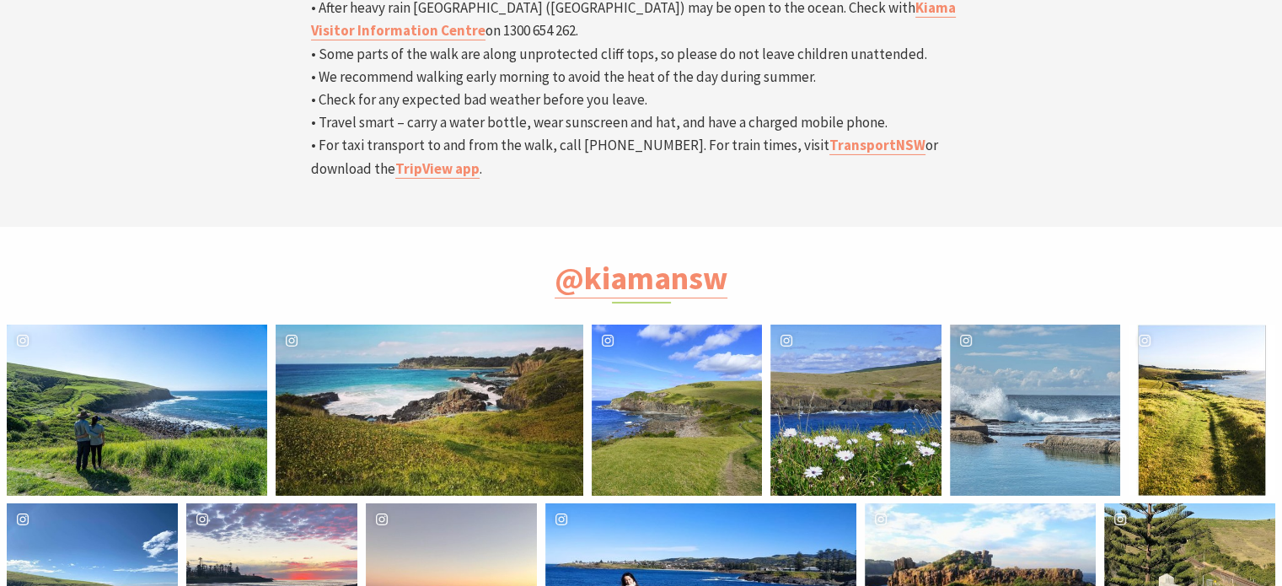
click at [654, 503] on div "zuzanasalagova Location [GEOGRAPHIC_DATA]" at bounding box center [700, 588] width 310 height 171
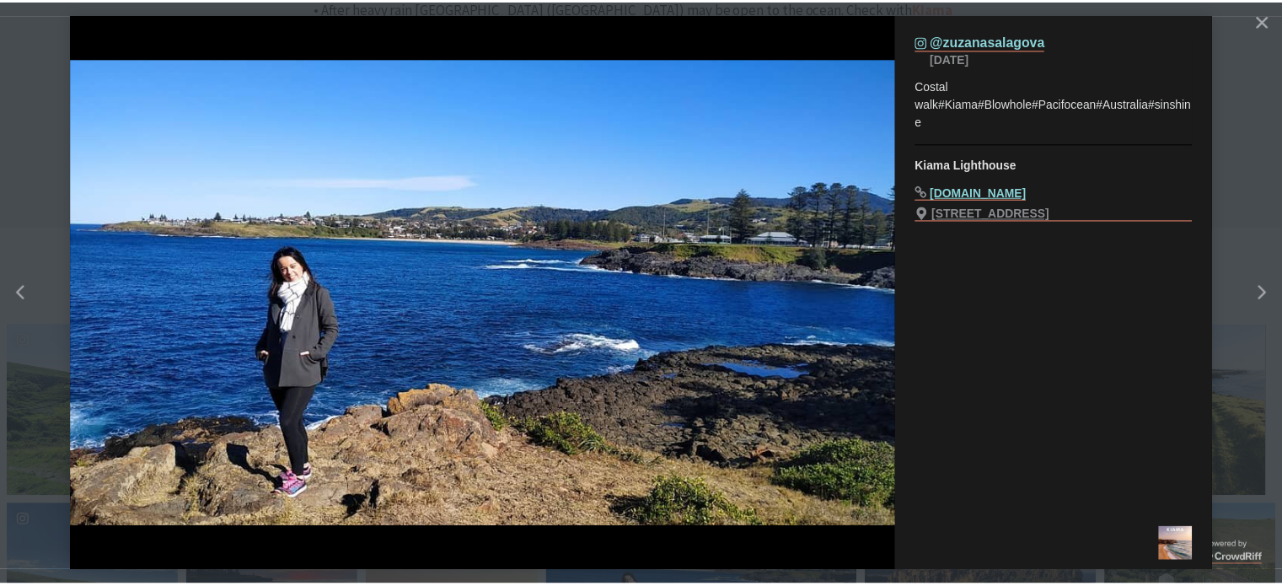
scroll to position [576, 1316]
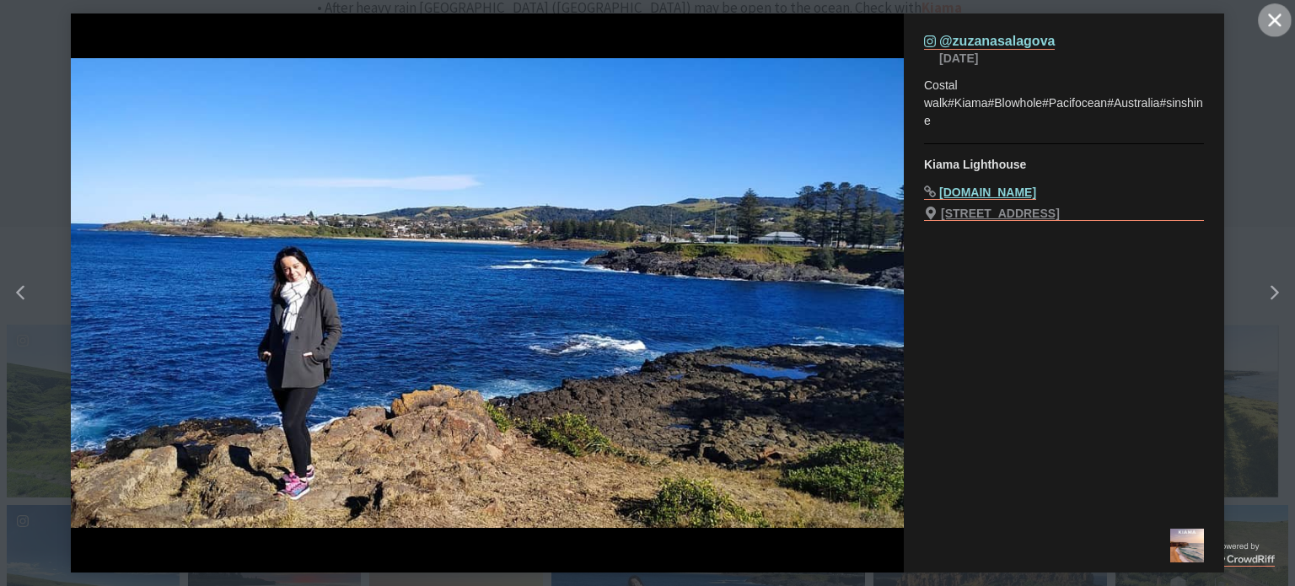
click at [1281, 23] on button "Close" at bounding box center [1275, 20] width 34 height 34
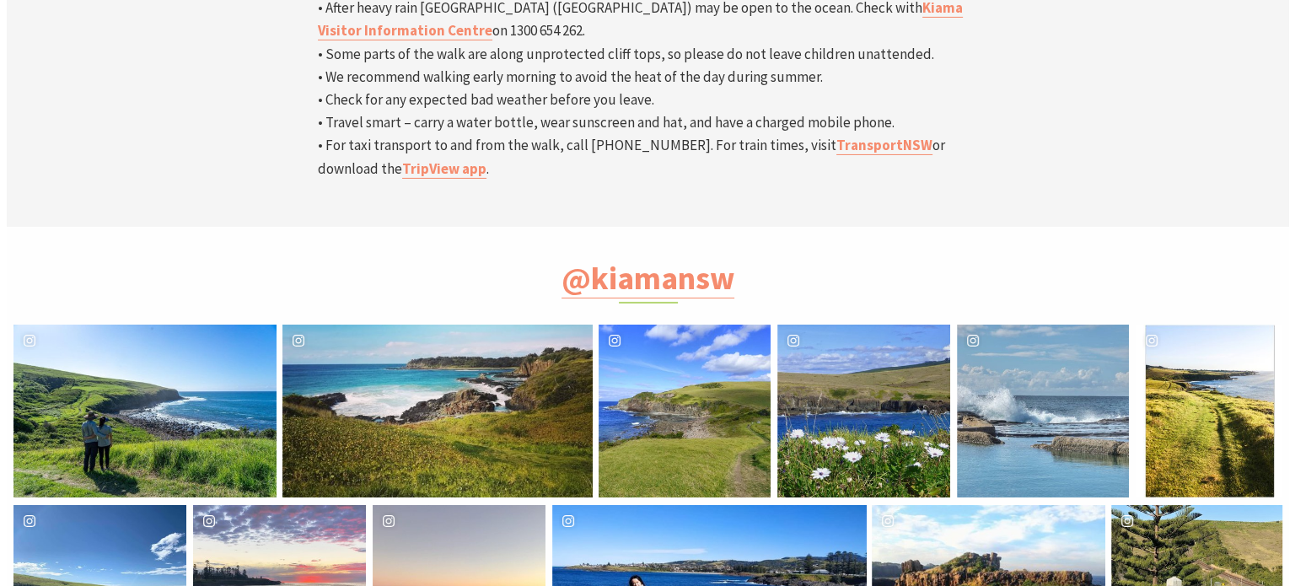
scroll to position [8, 8]
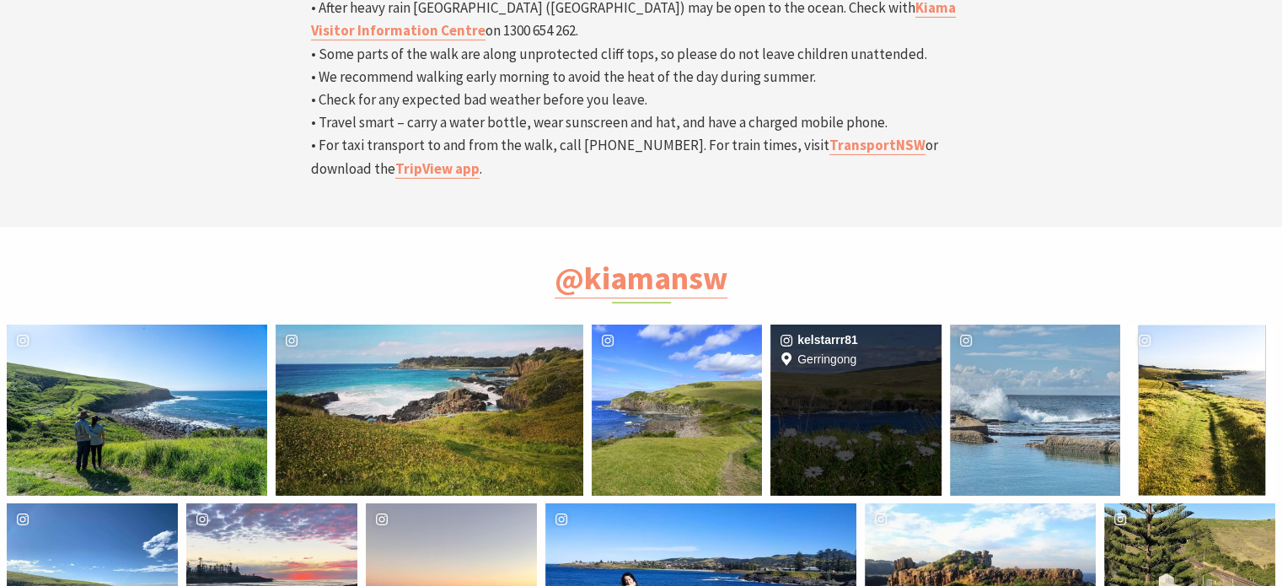
click at [816, 325] on div "image gallery, click to learn more about photo: #gerringong to #kiama #coastal …" at bounding box center [798, 410] width 56 height 170
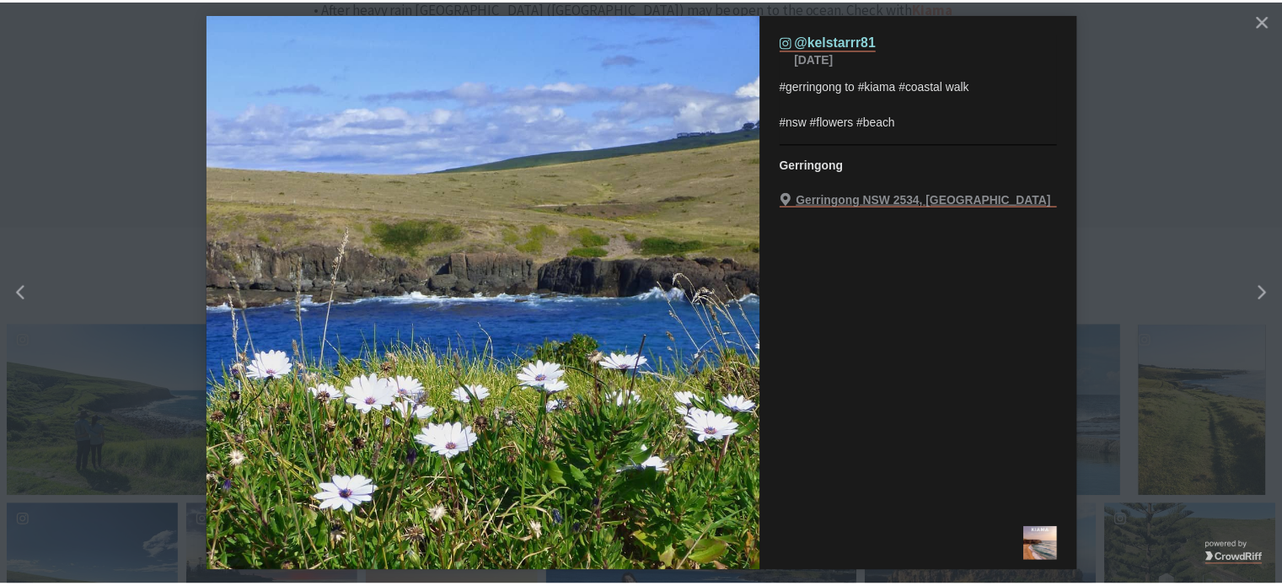
scroll to position [576, 1316]
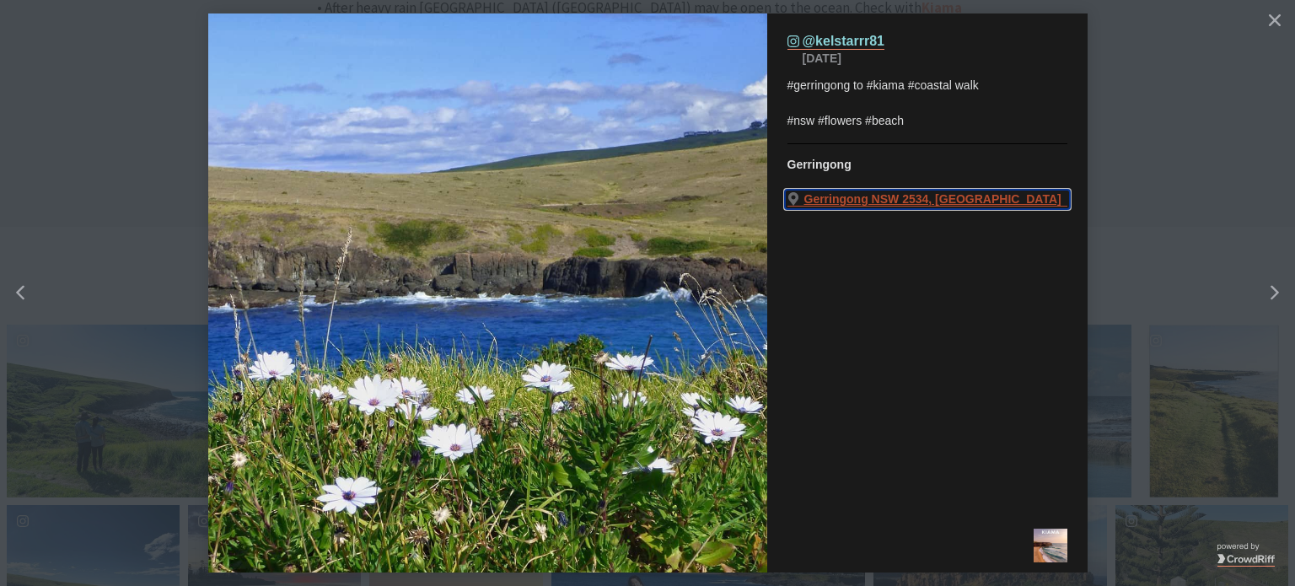
click at [845, 204] on link "(opens in a new tab) [GEOGRAPHIC_DATA], [GEOGRAPHIC_DATA]" at bounding box center [927, 199] width 280 height 14
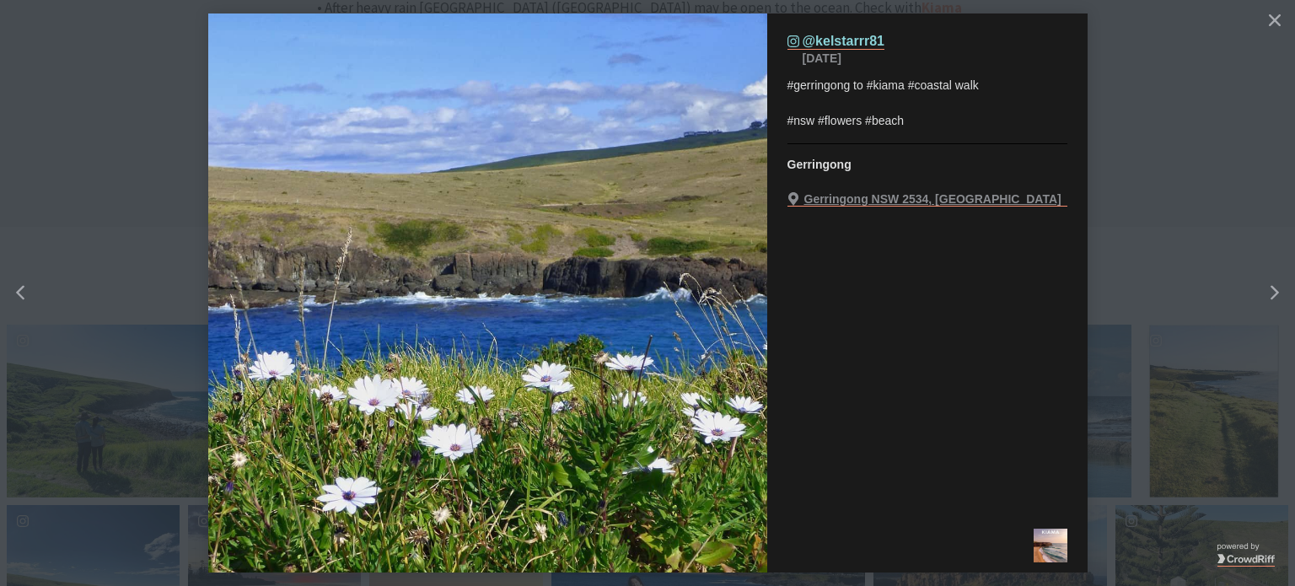
click at [1167, 126] on button "details for image" at bounding box center [647, 293] width 1295 height 586
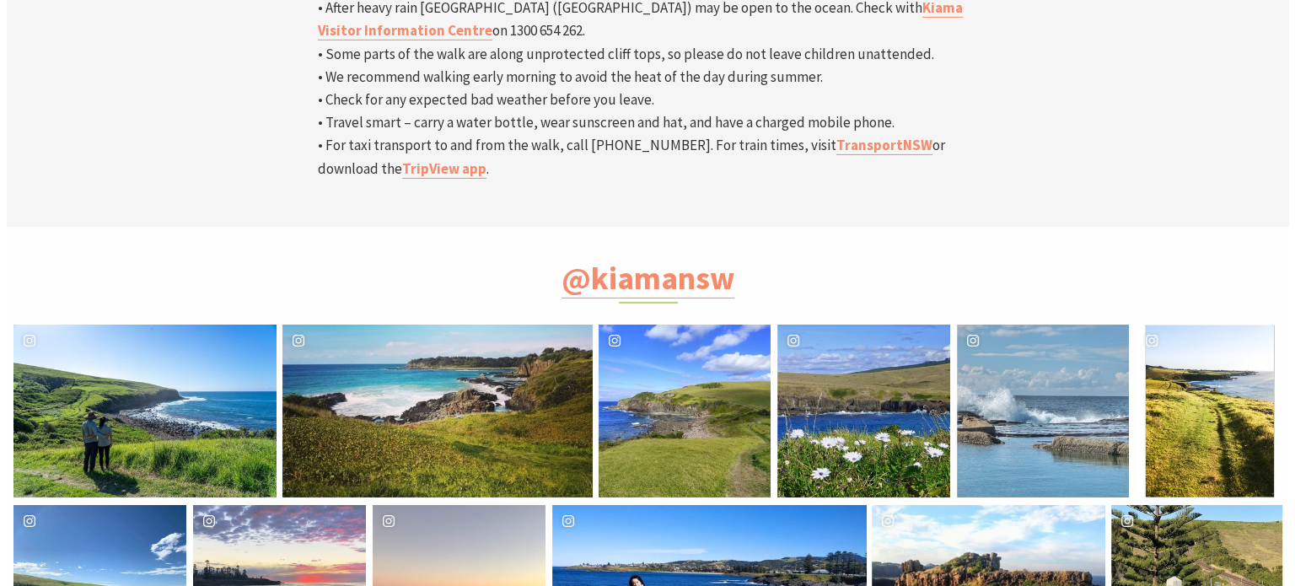
scroll to position [8, 8]
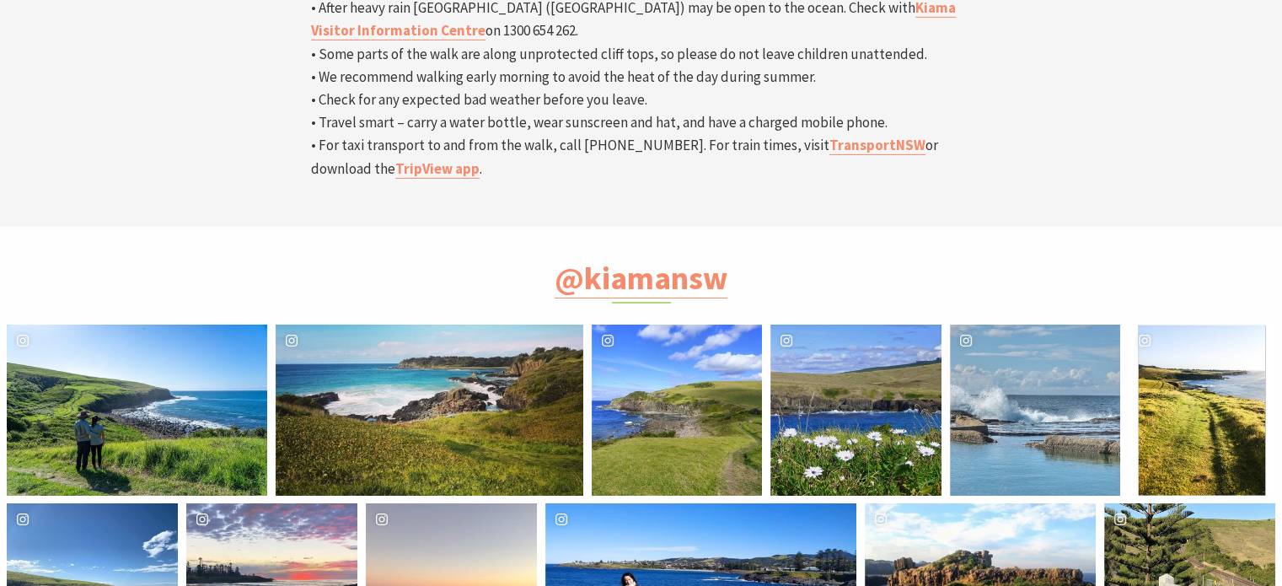
click at [374, 325] on div "image gallery, click to learn more about photo: South coast vibes.\a.\a.\a.\a#n…" at bounding box center [352, 410] width 153 height 170
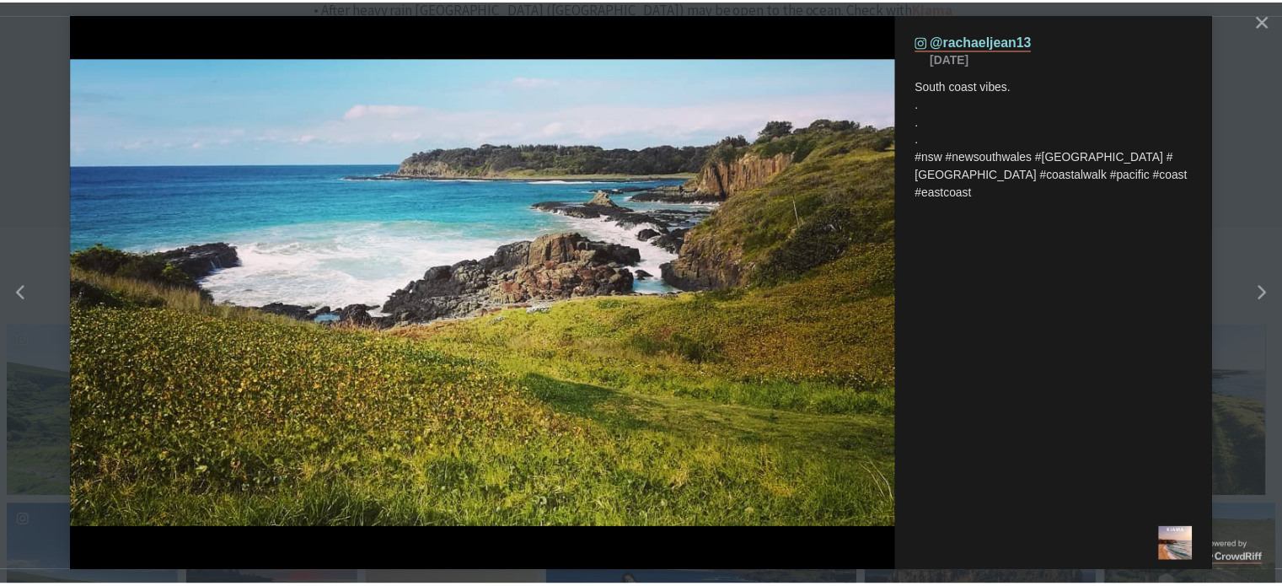
scroll to position [576, 1316]
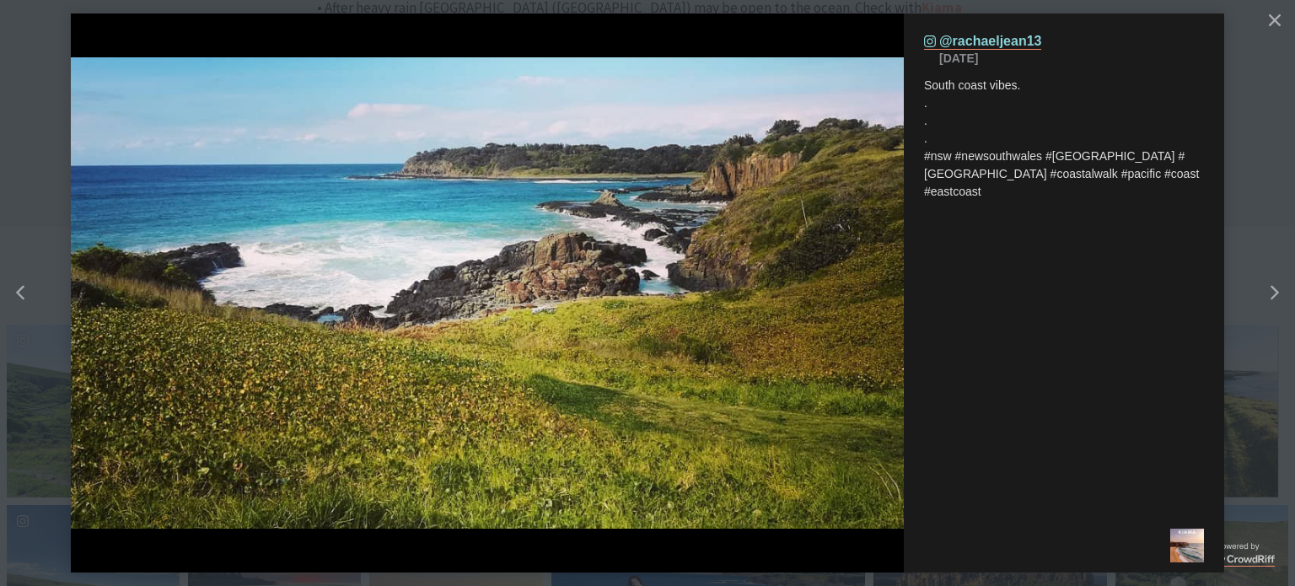
click at [1253, 110] on button "details for image" at bounding box center [647, 293] width 1295 height 586
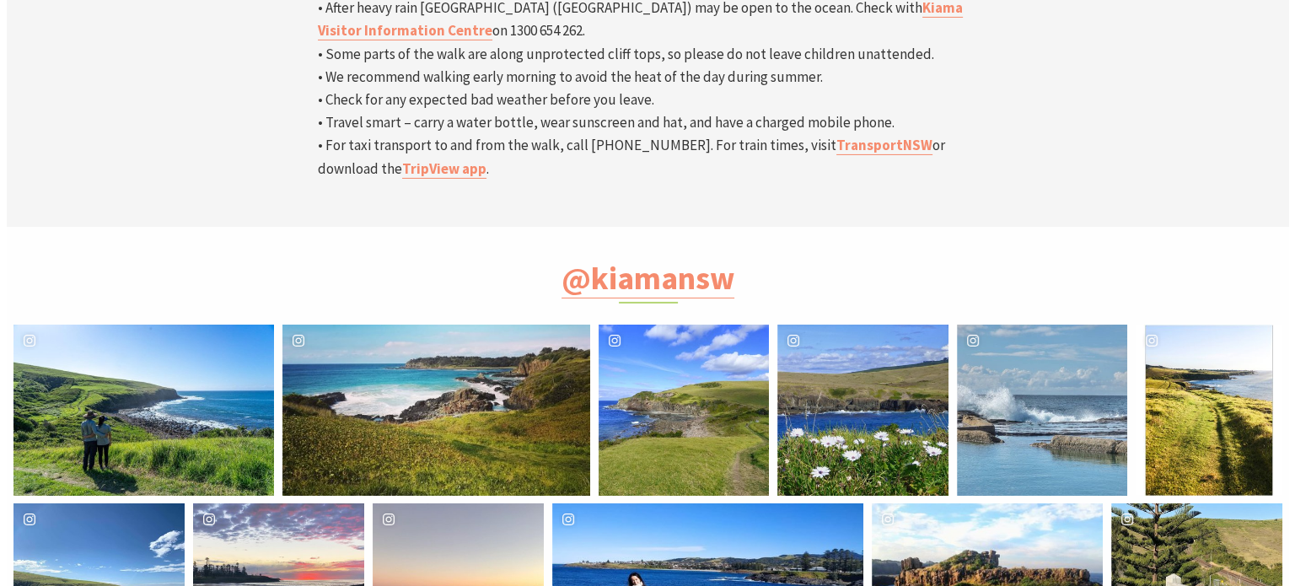
scroll to position [8, 8]
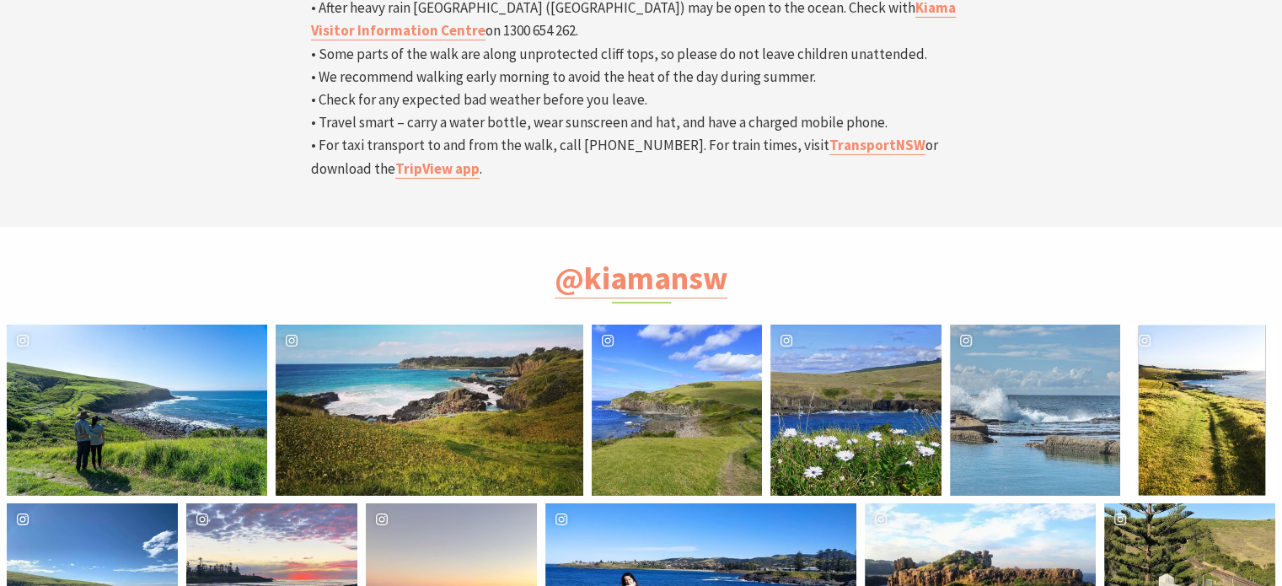
click at [73, 503] on div "image gallery, click to learn more about photo: It was a good day for a walk In…" at bounding box center [50, 588] width 86 height 171
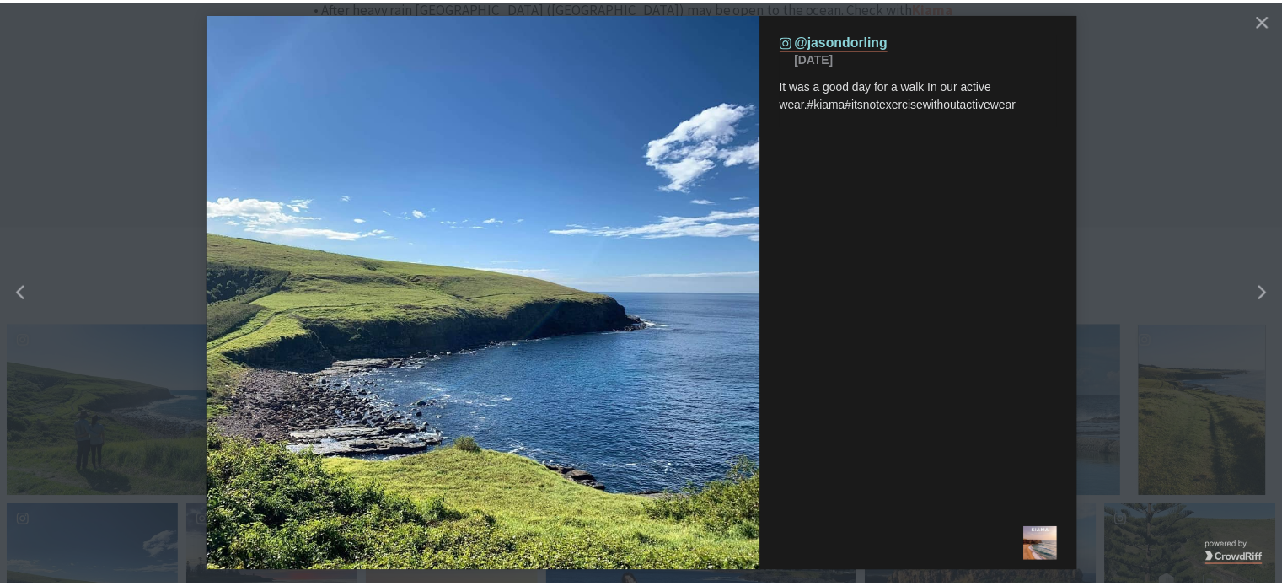
scroll to position [576, 1316]
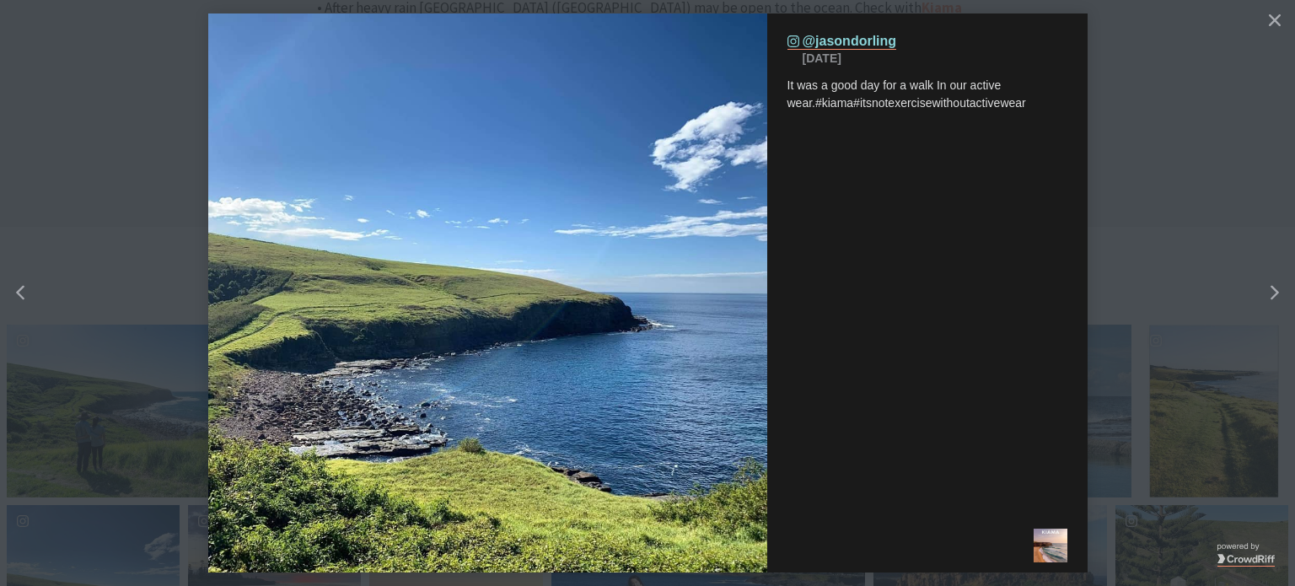
click at [1092, 129] on button "details for image" at bounding box center [647, 293] width 1295 height 586
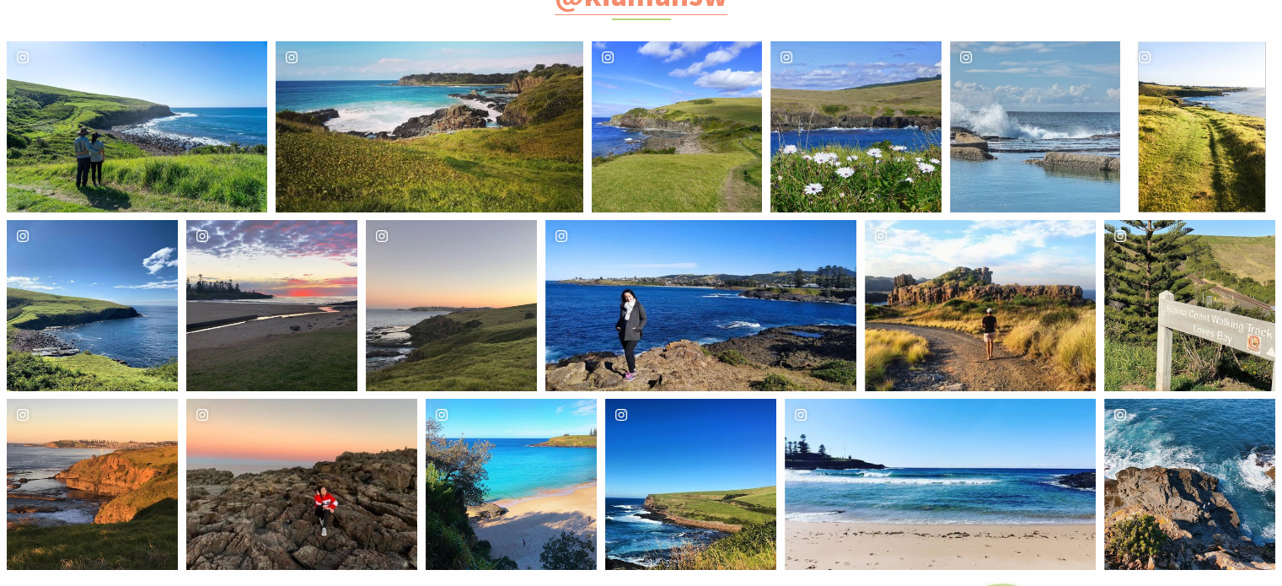
scroll to position [5987, 0]
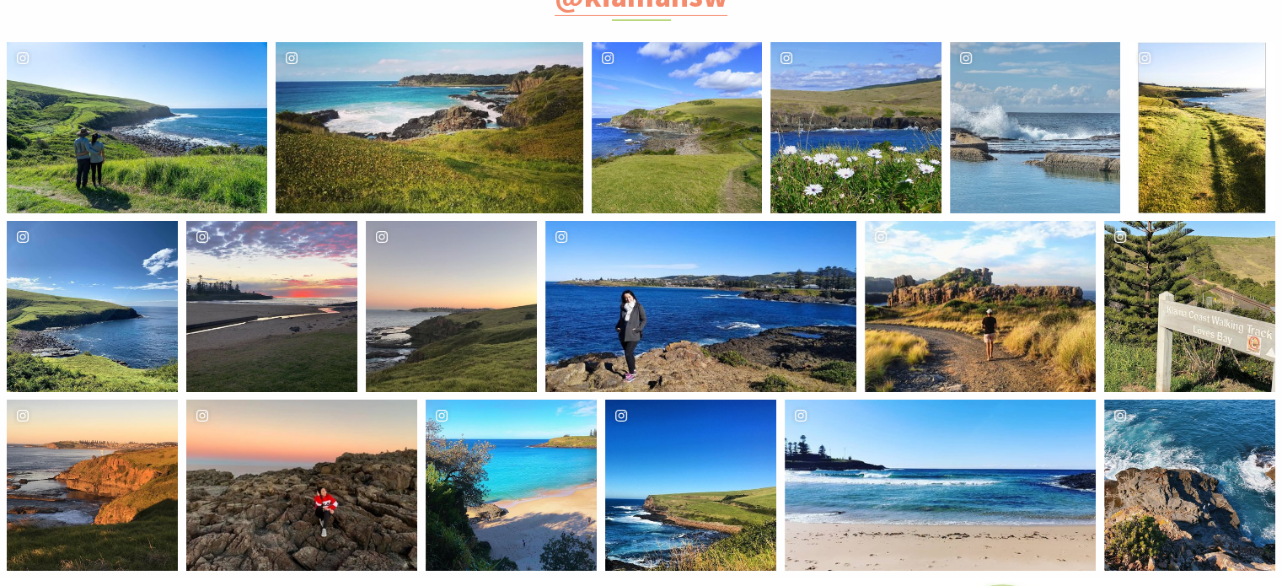
click at [1236, 221] on div "Location [GEOGRAPHIC_DATA] to [GEOGRAPHIC_DATA] walk" at bounding box center [1246, 306] width 57 height 171
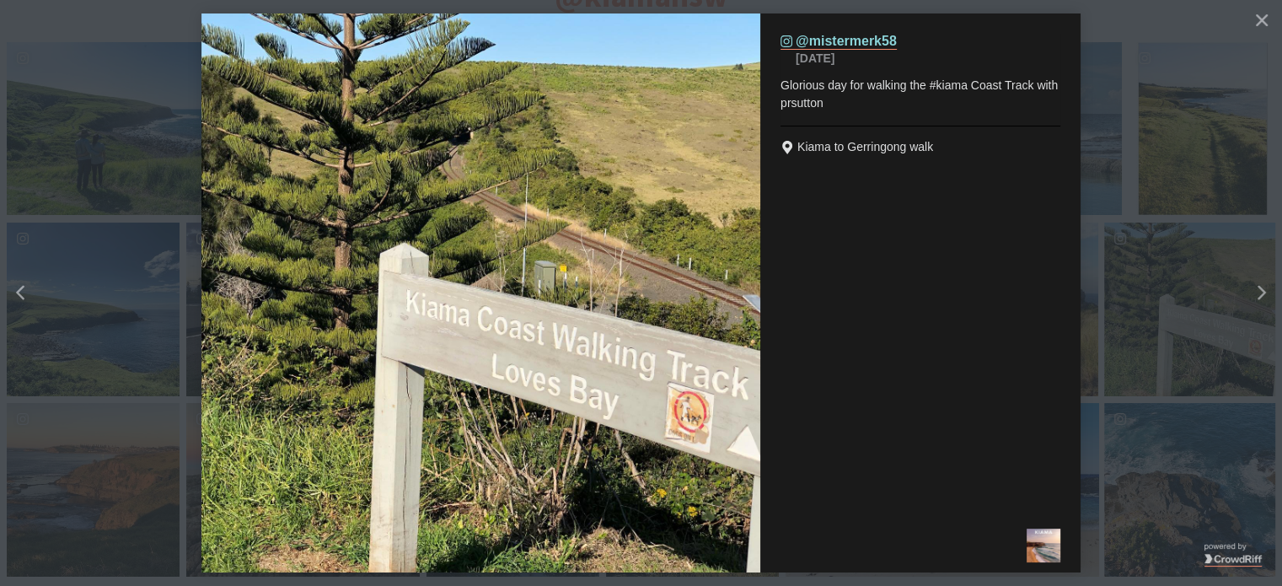
scroll to position [576, 1316]
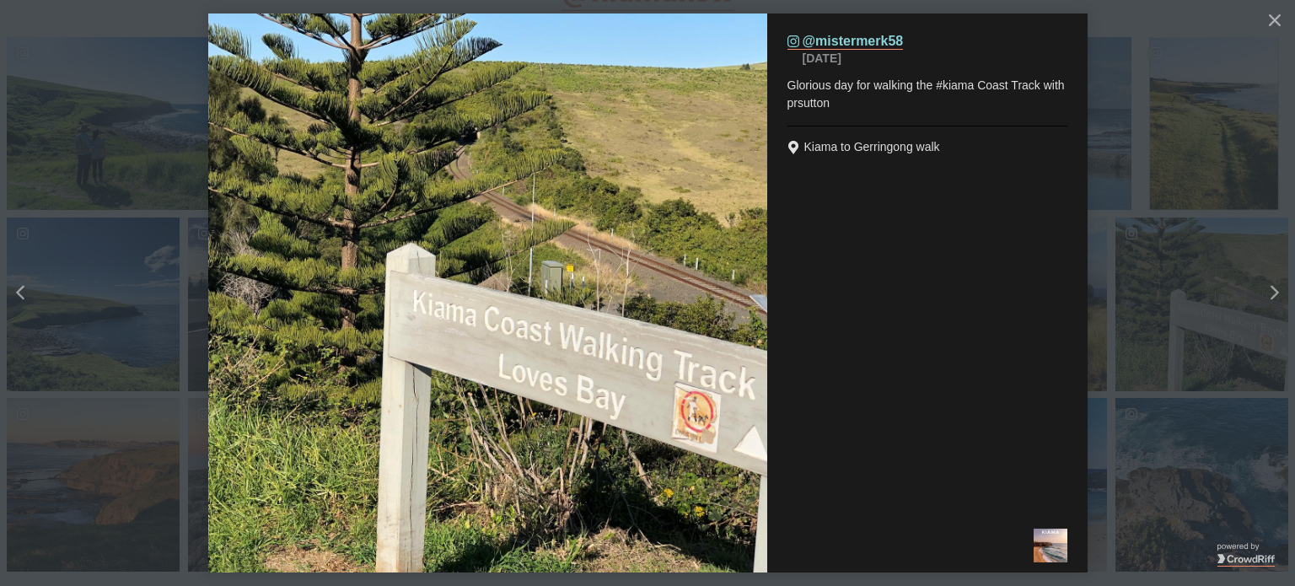
click at [1167, 67] on button "details for image" at bounding box center [647, 293] width 1295 height 586
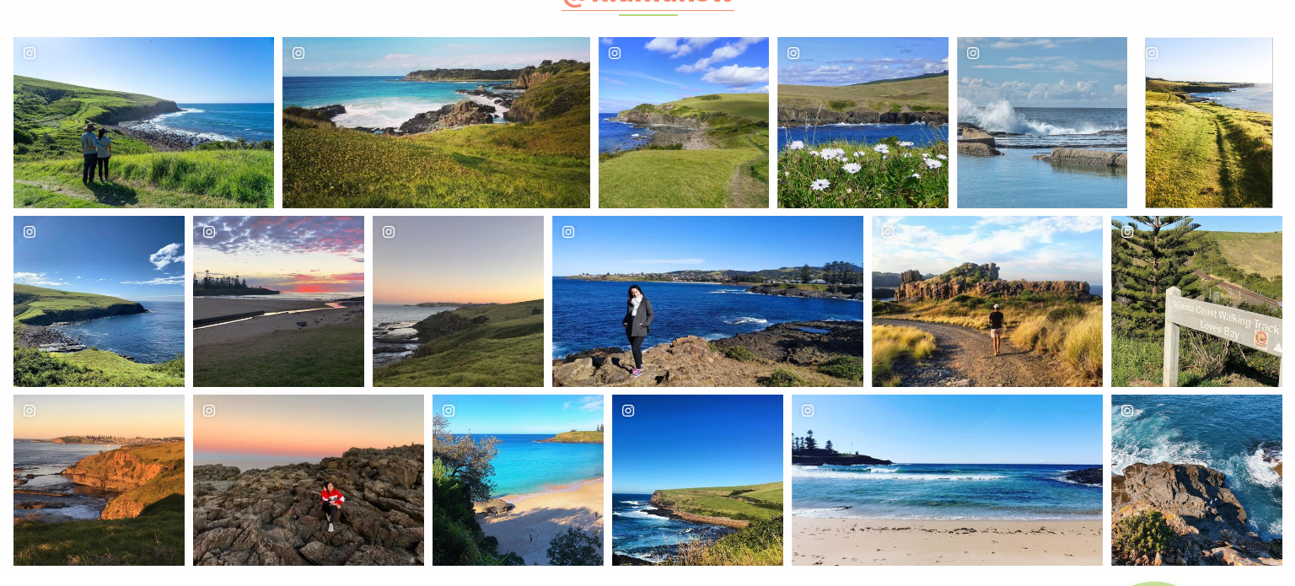
scroll to position [8, 8]
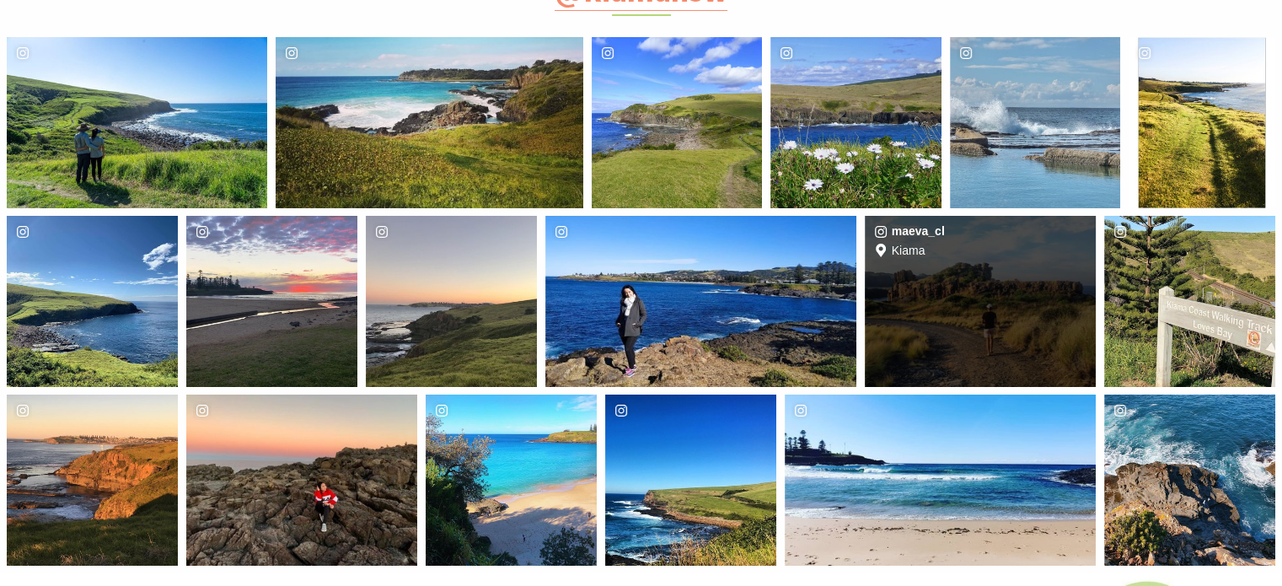
click at [1001, 216] on div "maeva_cl Location [GEOGRAPHIC_DATA]" at bounding box center [980, 301] width 231 height 171
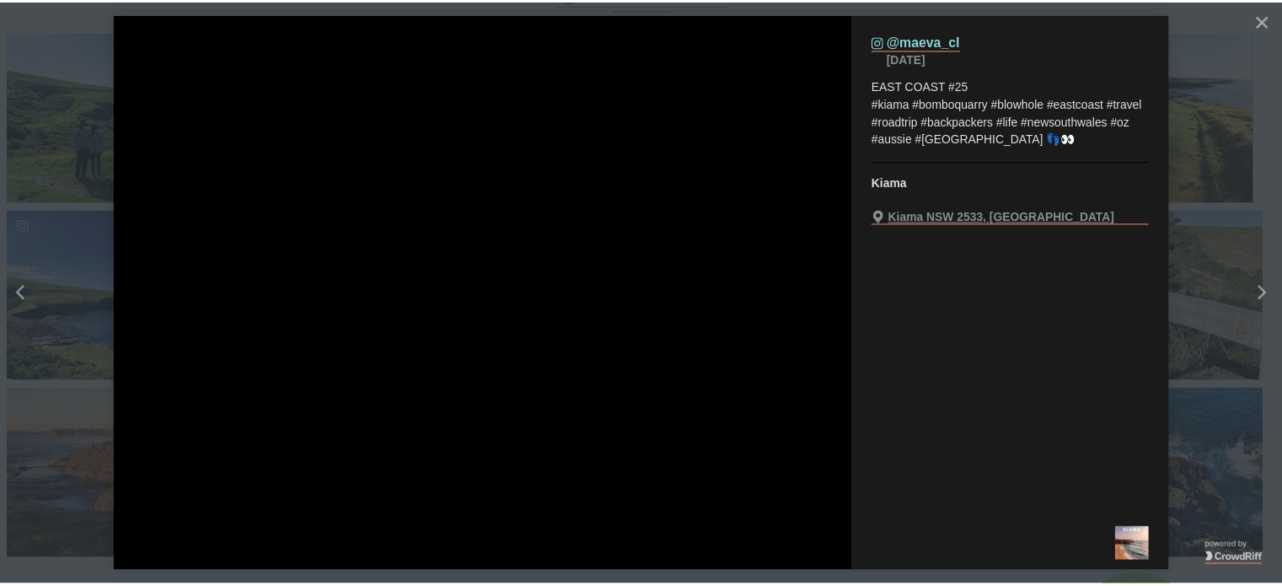
scroll to position [576, 1316]
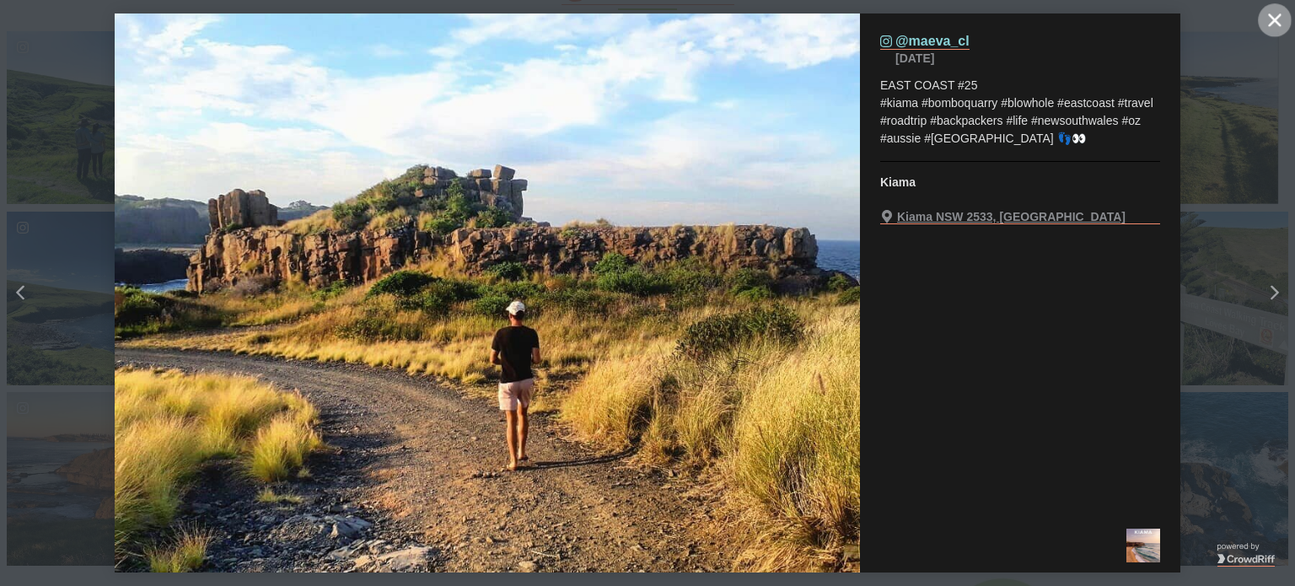
click at [1261, 22] on button "Close" at bounding box center [1275, 20] width 34 height 34
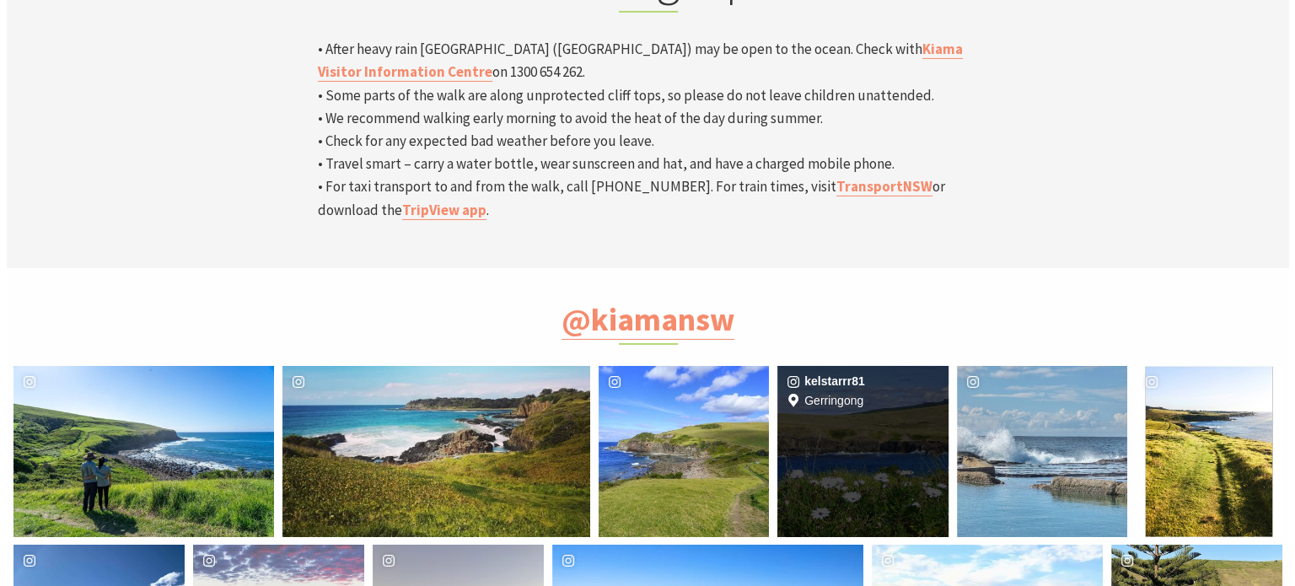
scroll to position [5664, 0]
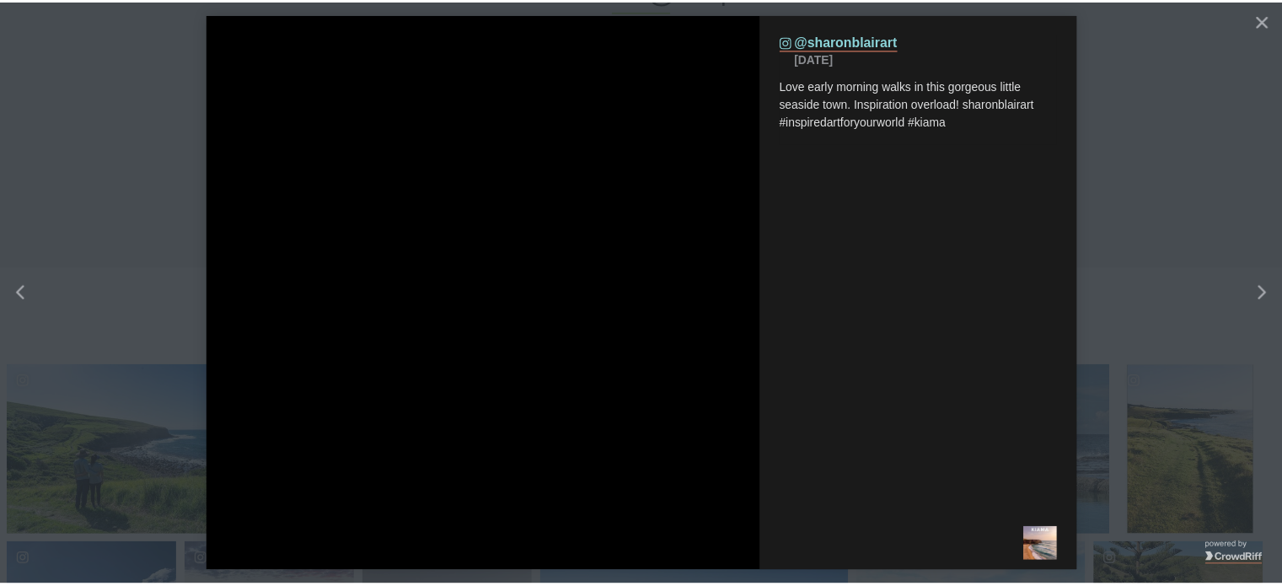
scroll to position [576, 1316]
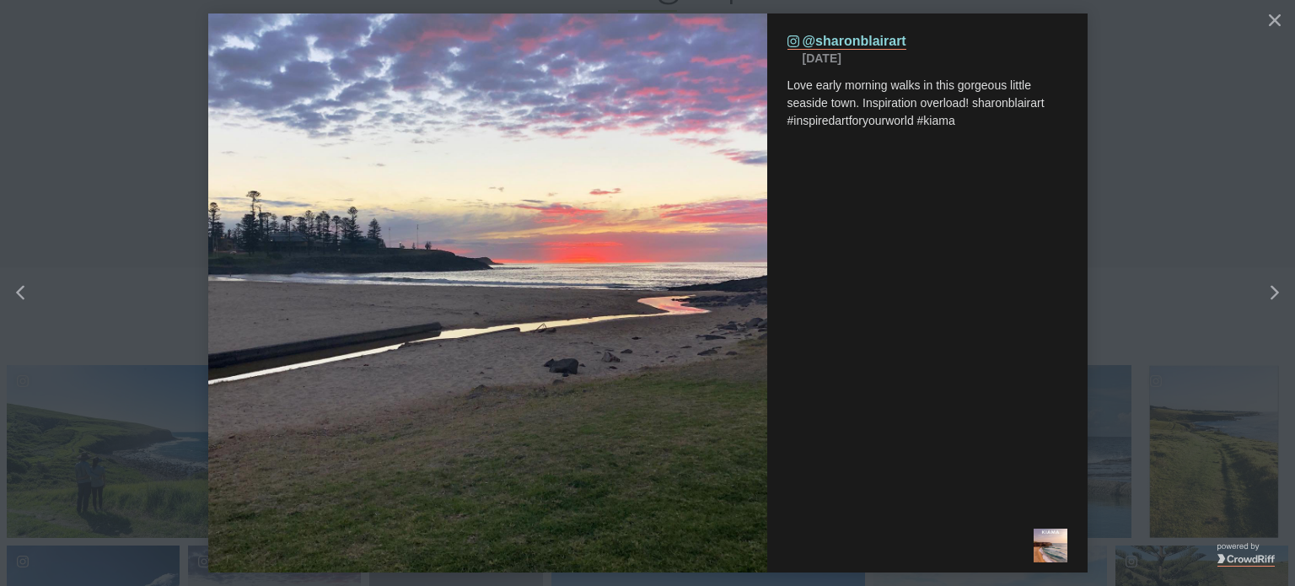
click at [1067, 327] on div "Instagram (opens in a new tab) @sharonblairart [DATE] Love early morning walks …" at bounding box center [927, 265] width 320 height 504
click at [1281, 287] on div "Right" at bounding box center [1290, 293] width 67 height 67
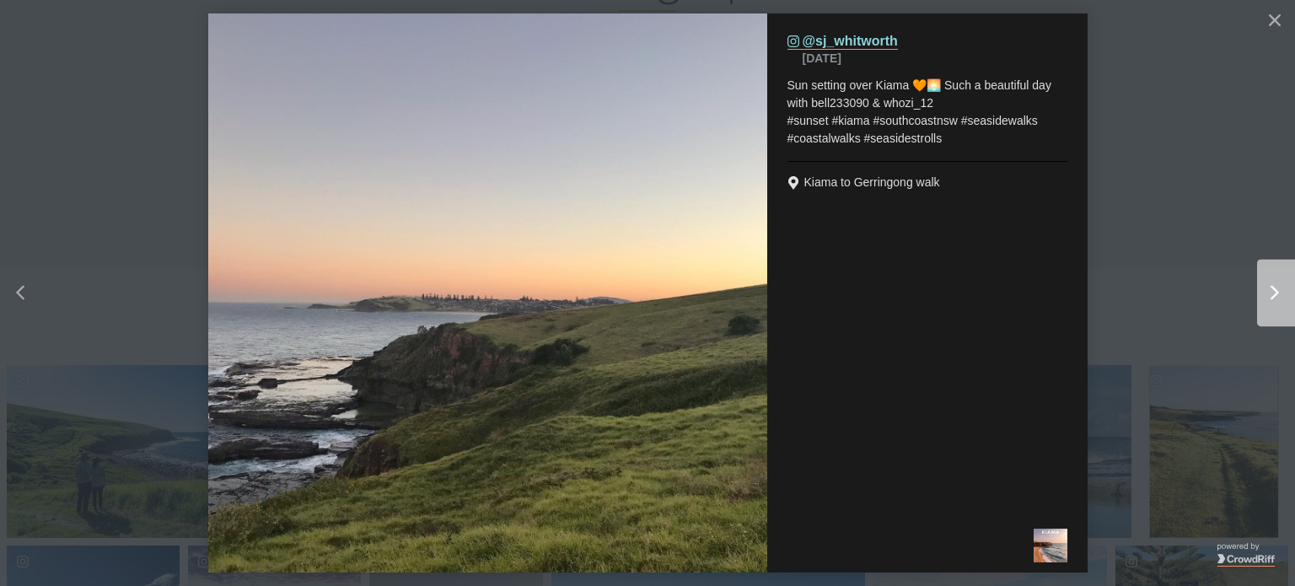
click at [1281, 287] on div "Right" at bounding box center [1290, 293] width 67 height 67
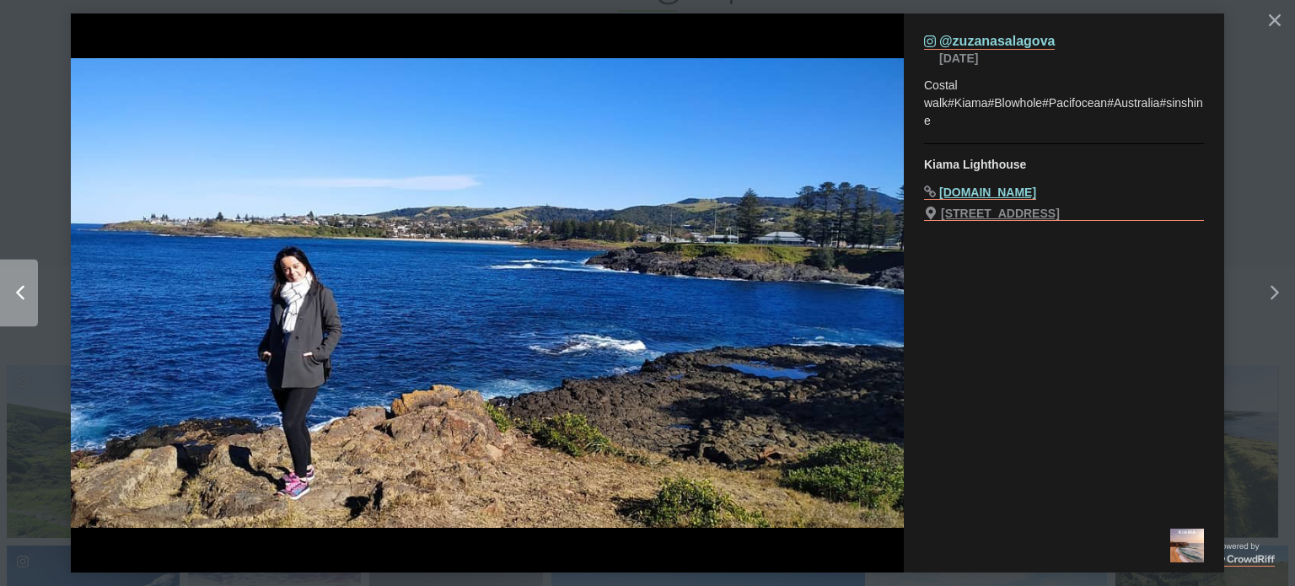
click at [33, 286] on div "Left" at bounding box center [26, 293] width 21 height 15
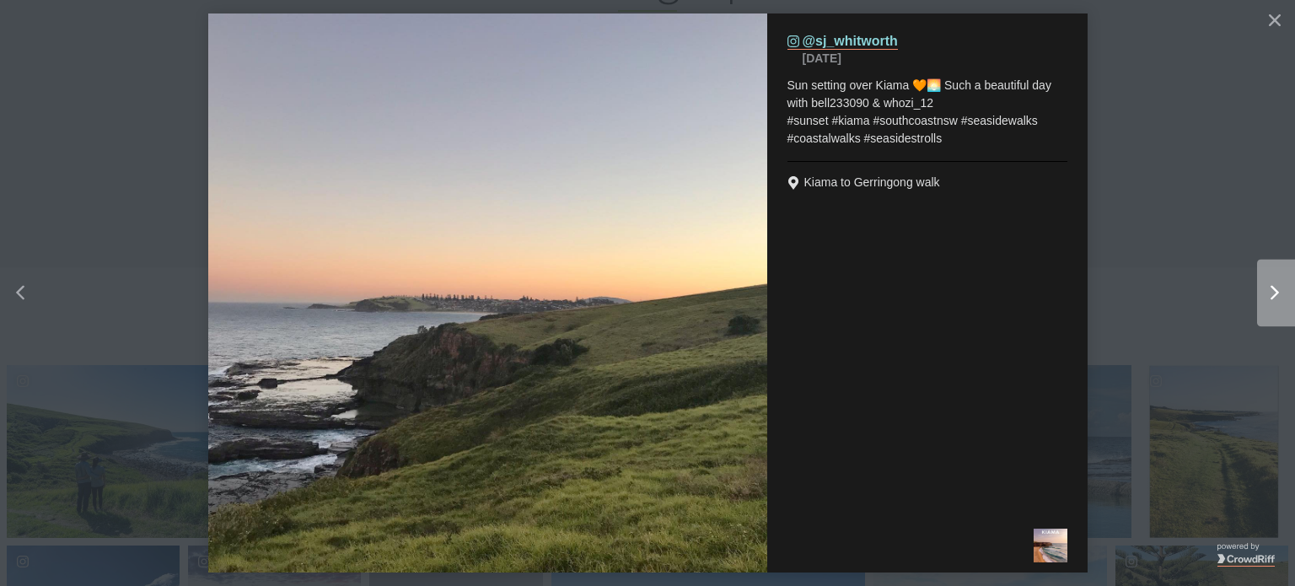
click at [1257, 310] on div "Right" at bounding box center [1290, 293] width 67 height 67
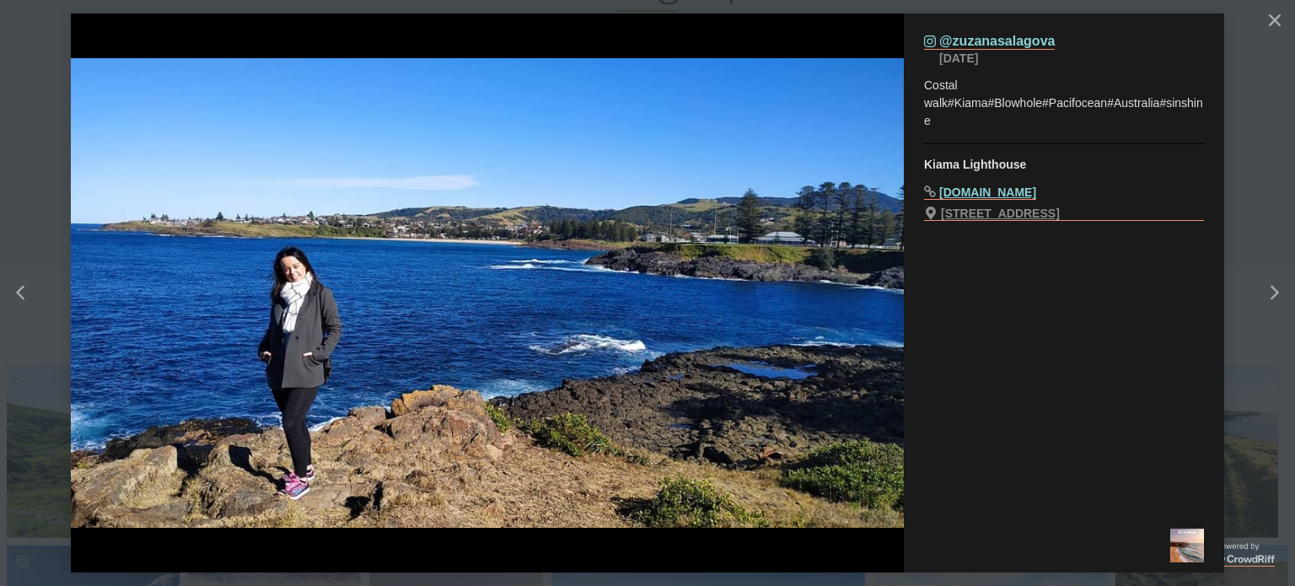
click at [1281, 36] on button "details for image" at bounding box center [647, 293] width 1295 height 586
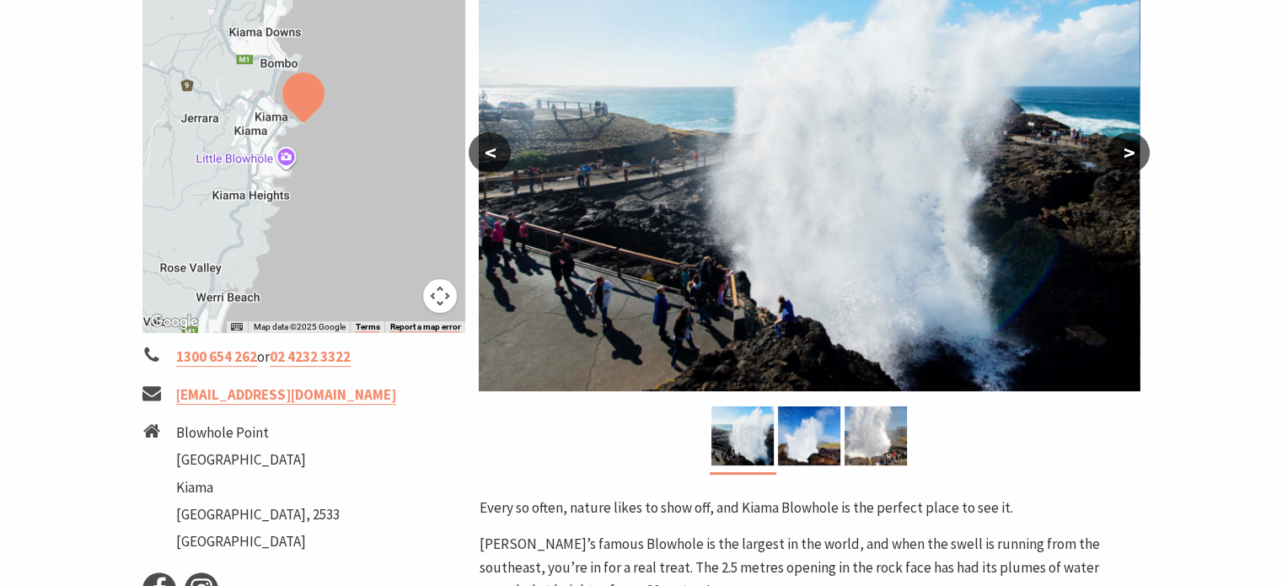
scroll to position [354, 0]
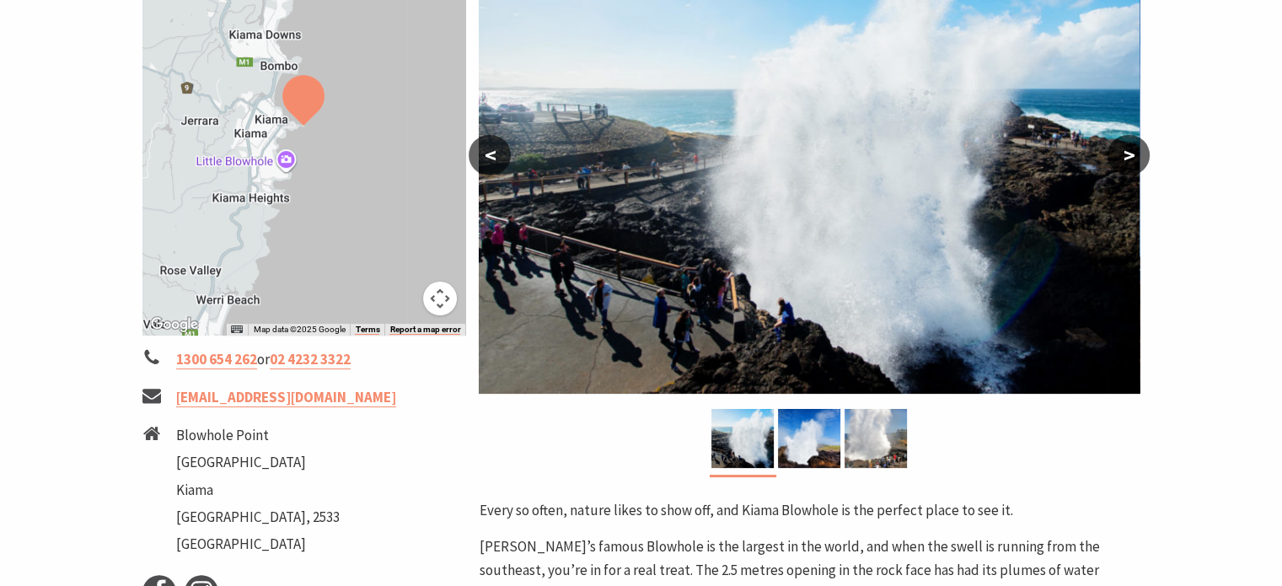
click at [1115, 162] on button ">" at bounding box center [1129, 155] width 42 height 40
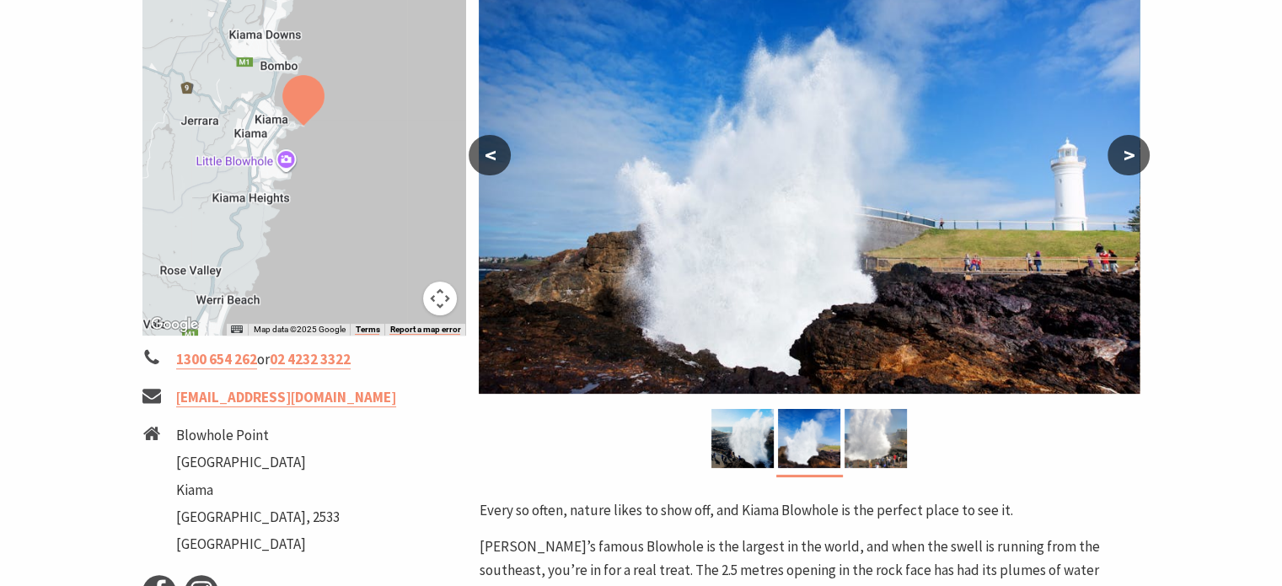
click at [1115, 162] on button ">" at bounding box center [1129, 155] width 42 height 40
